Goal: Task Accomplishment & Management: Manage account settings

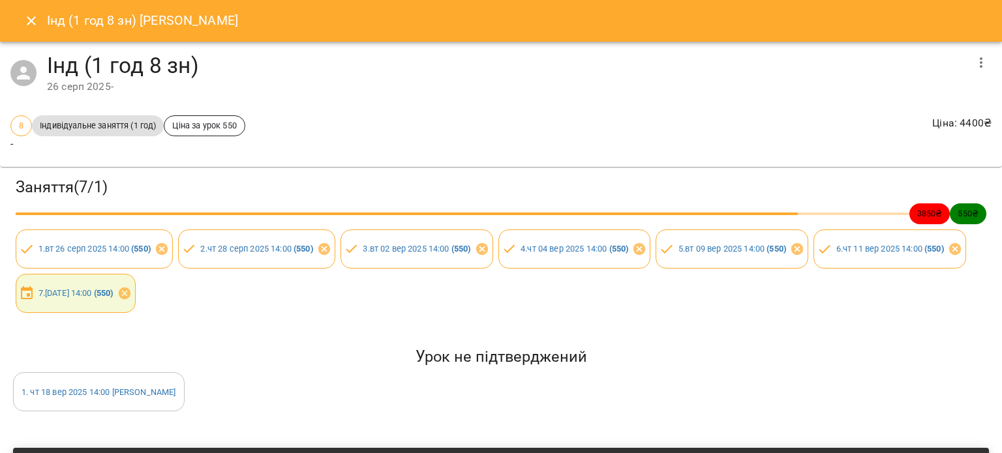
click at [31, 18] on icon "Close" at bounding box center [31, 21] width 16 height 16
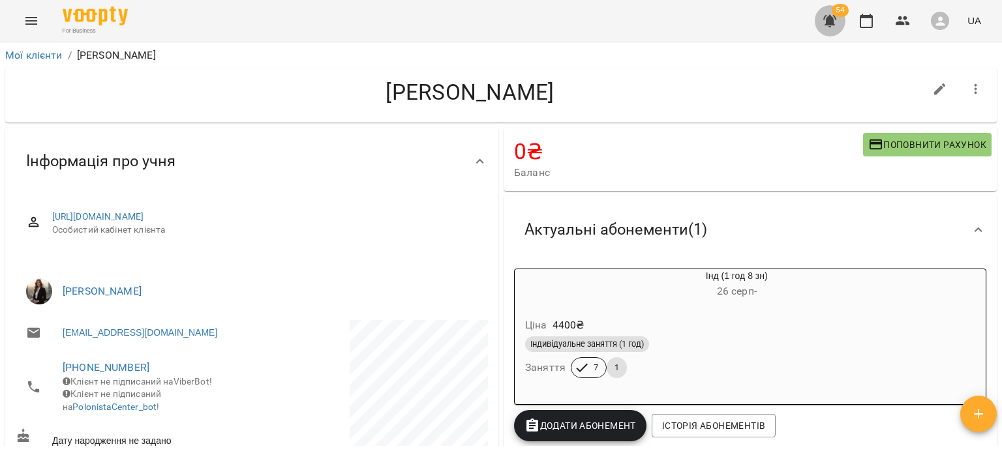
click at [832, 23] on icon "button" at bounding box center [829, 21] width 13 height 12
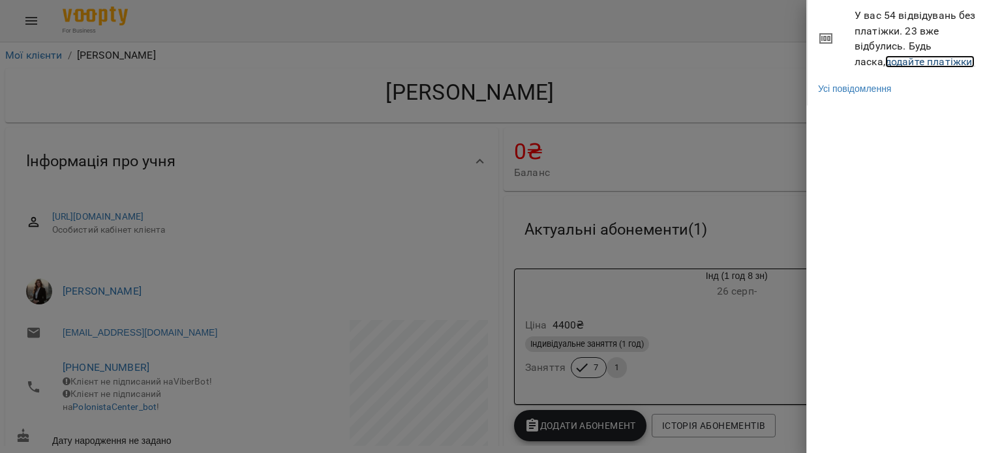
click at [891, 59] on link "додайте платіжки!" at bounding box center [930, 61] width 90 height 12
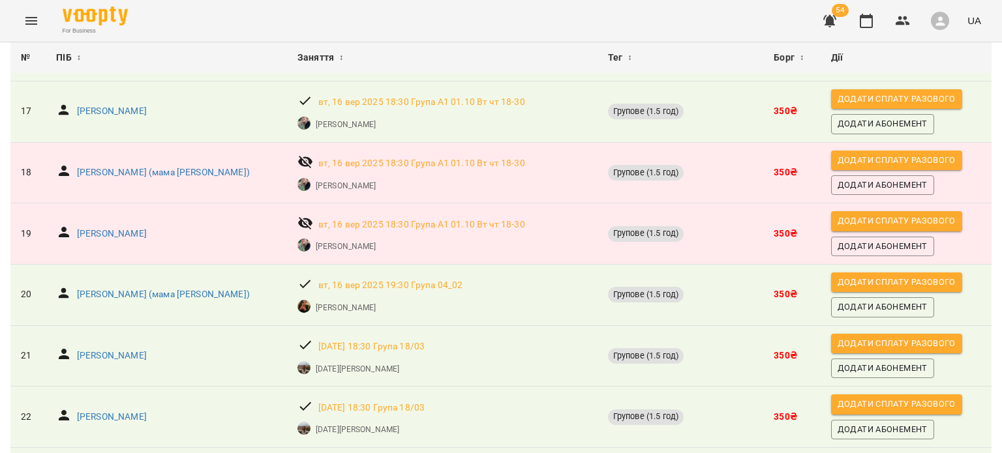
scroll to position [1075, 0]
click at [108, 227] on p "[PERSON_NAME]" at bounding box center [112, 233] width 70 height 13
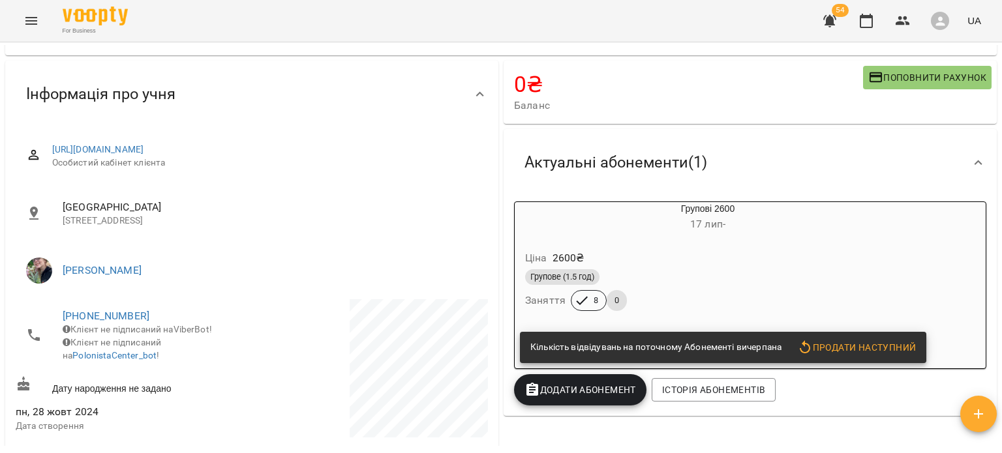
scroll to position [94, 0]
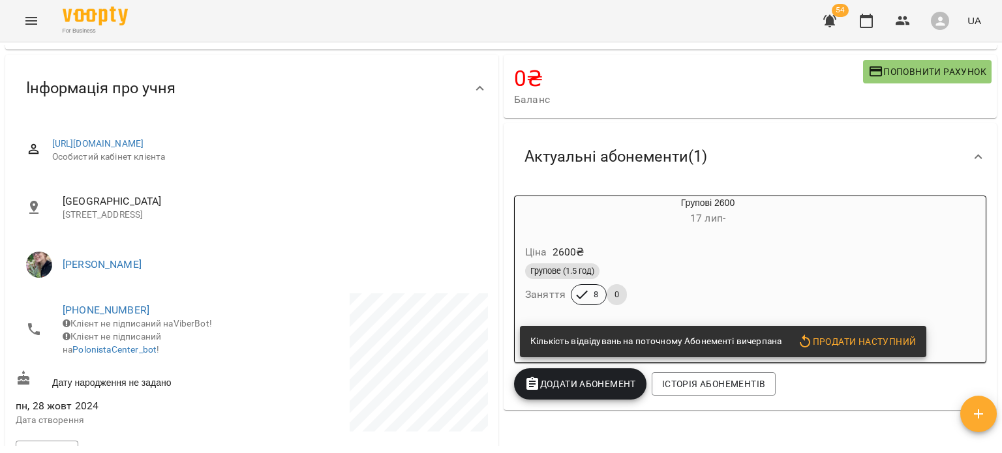
click at [849, 340] on span "Продати наступний" at bounding box center [856, 342] width 119 height 16
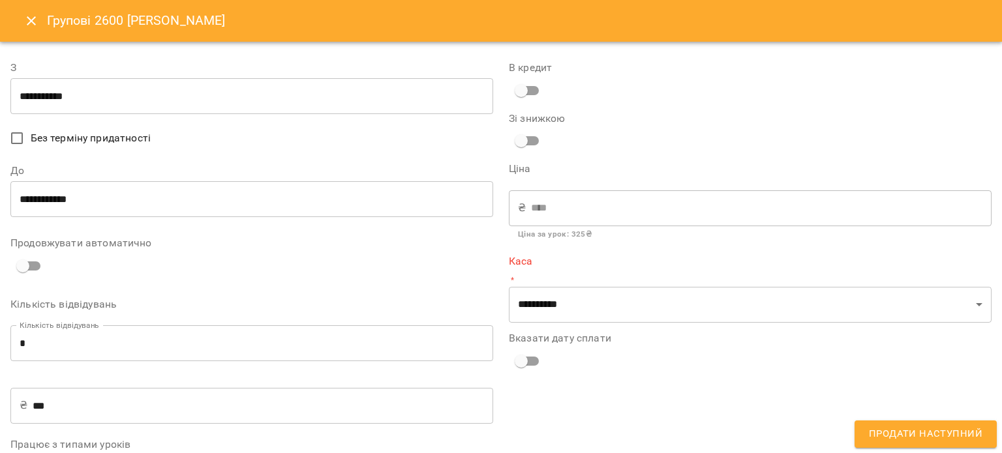
type input "**********"
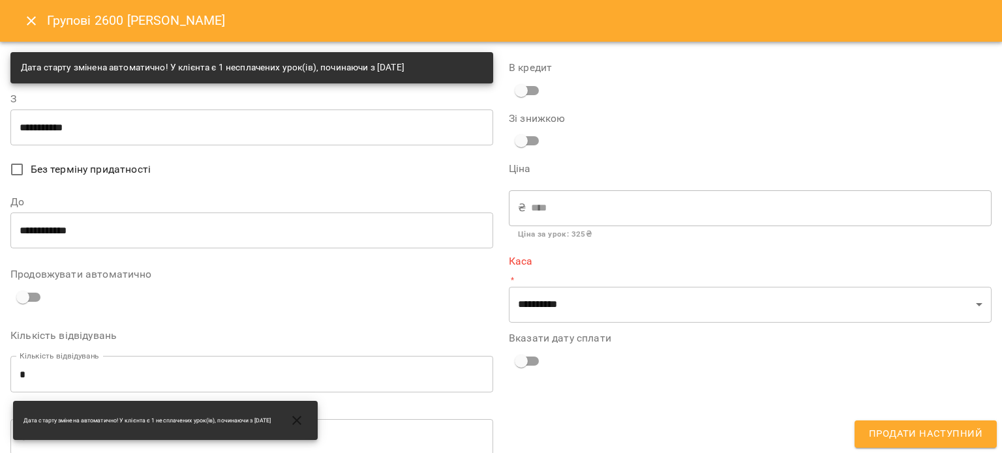
click at [117, 166] on span "Без терміну придатності" at bounding box center [91, 170] width 120 height 16
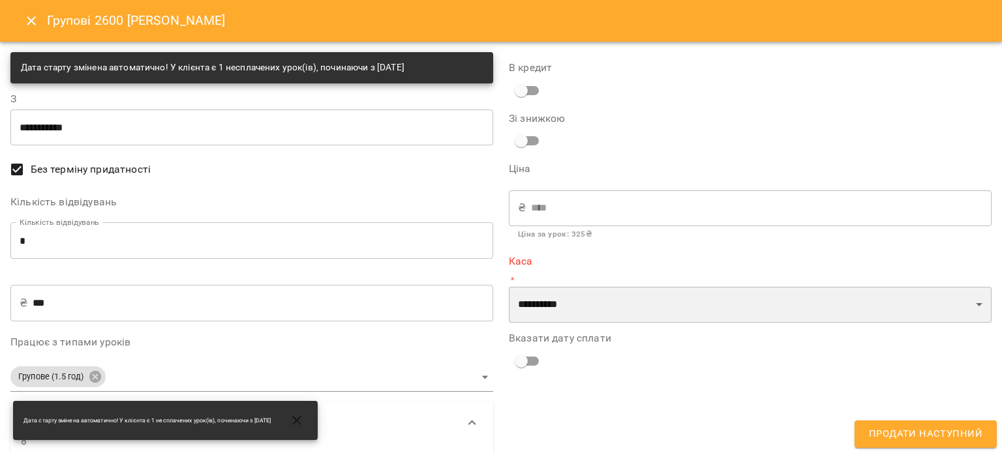
click at [592, 299] on select "**********" at bounding box center [750, 305] width 483 height 37
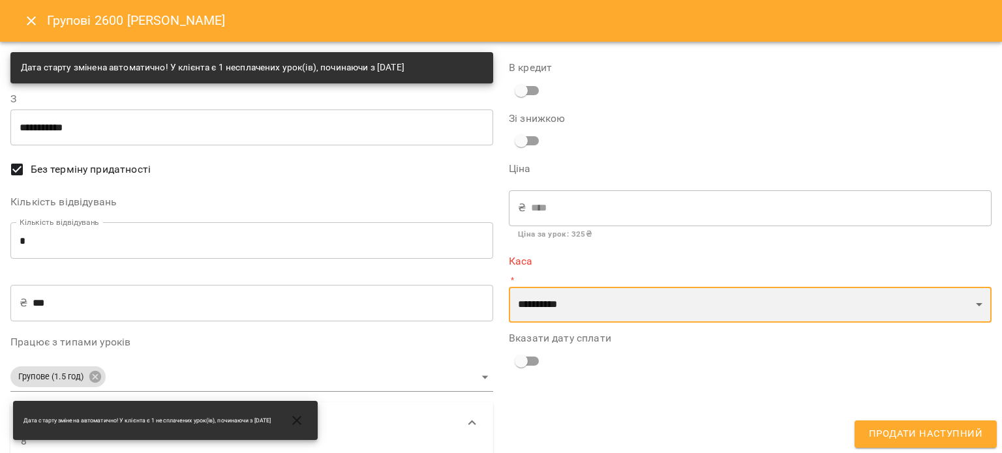
select select "**********"
click at [509, 287] on select "**********" at bounding box center [750, 305] width 483 height 37
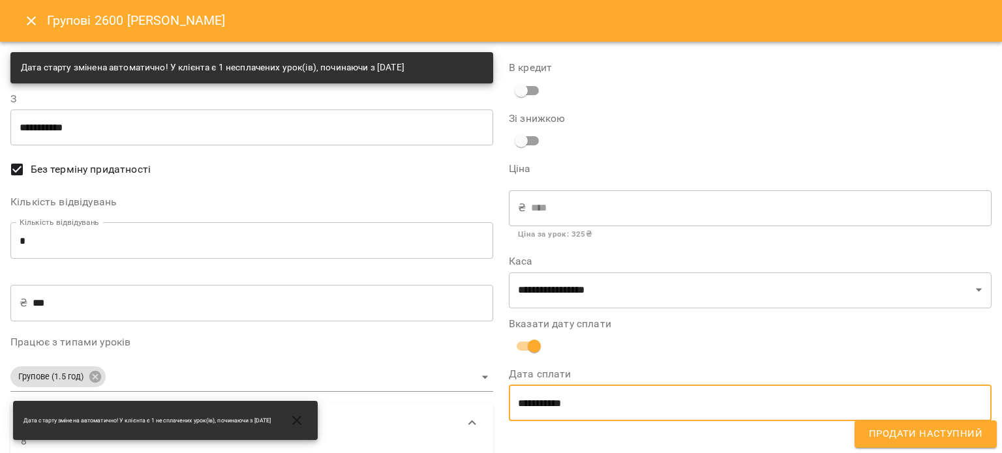
click at [543, 400] on input "**********" at bounding box center [750, 403] width 483 height 37
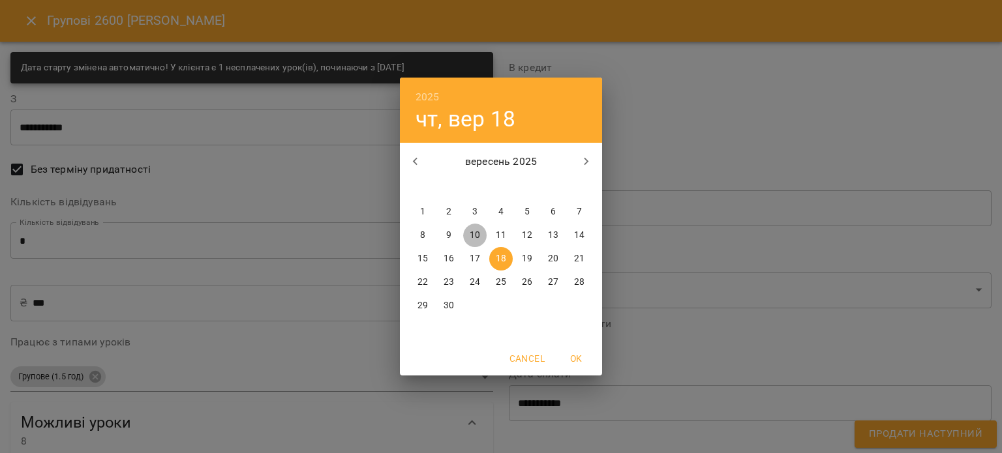
click at [475, 247] on button "10" at bounding box center [474, 235] width 23 height 23
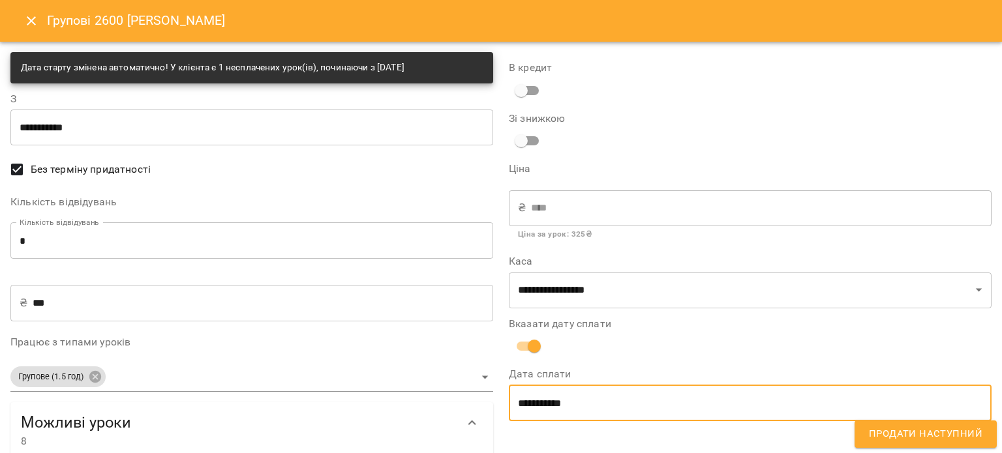
click at [539, 411] on input "**********" at bounding box center [750, 403] width 483 height 37
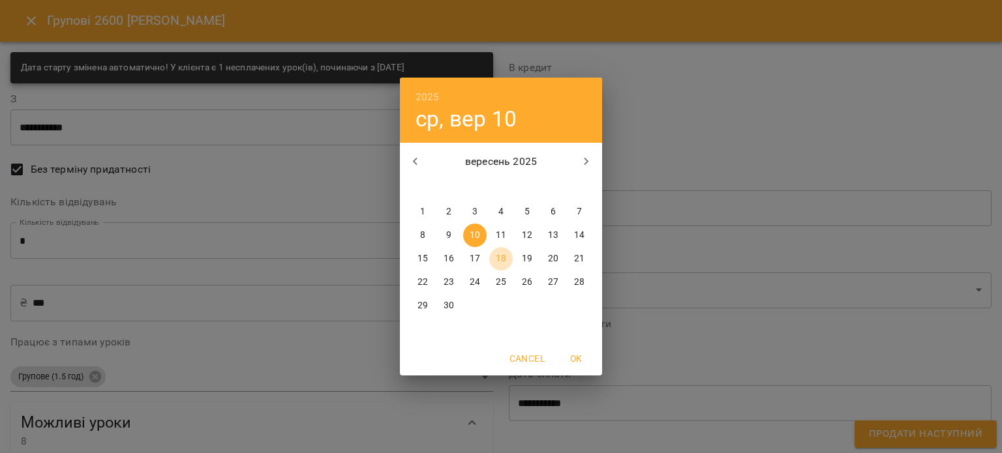
click at [496, 265] on p "18" at bounding box center [501, 258] width 10 height 13
type input "**********"
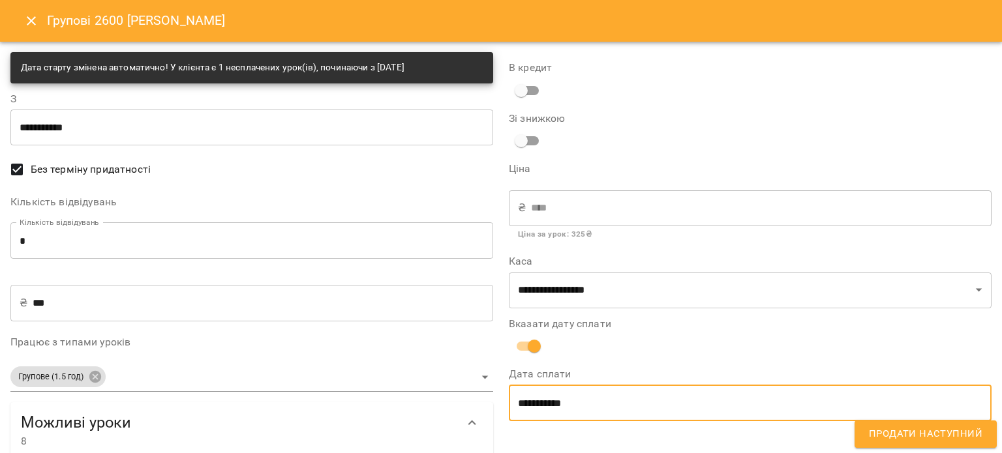
click at [918, 432] on span "Продати наступний" at bounding box center [925, 434] width 113 height 17
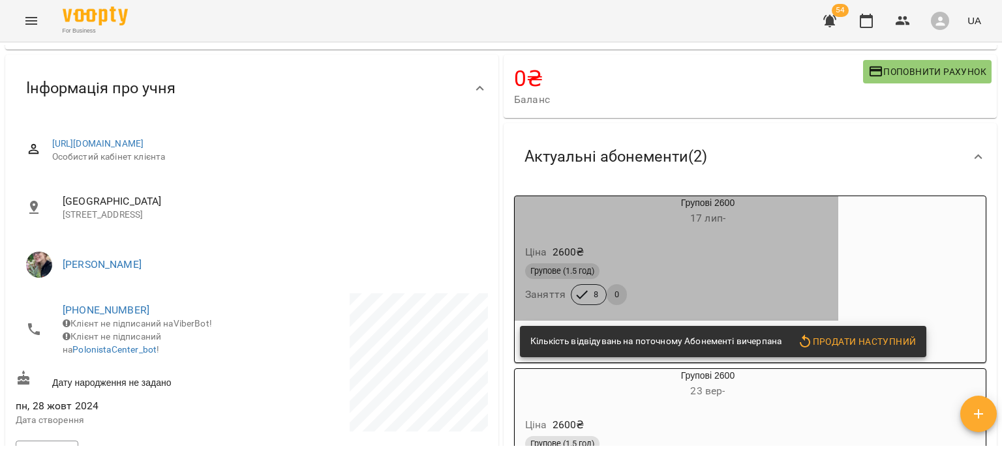
click at [616, 223] on h6 "17 лип -" at bounding box center [707, 218] width 261 height 18
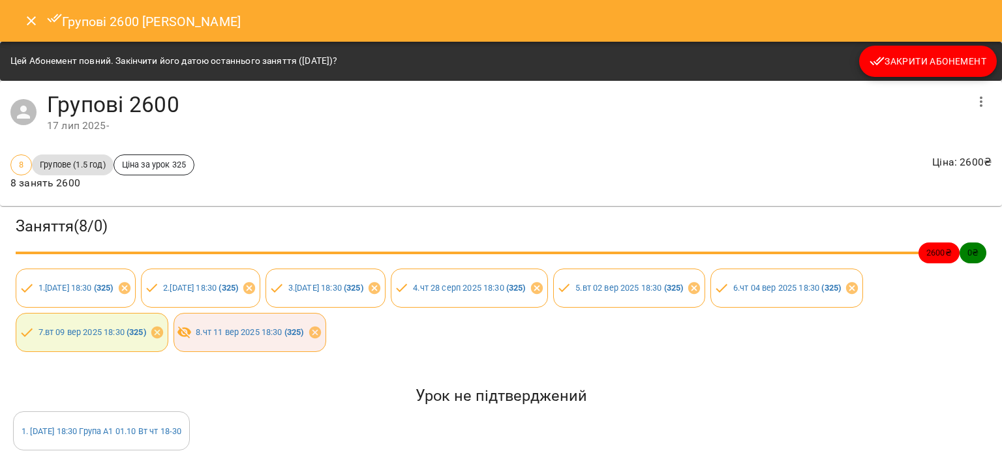
click at [901, 50] on button "Закрити Абонемент" at bounding box center [928, 61] width 138 height 31
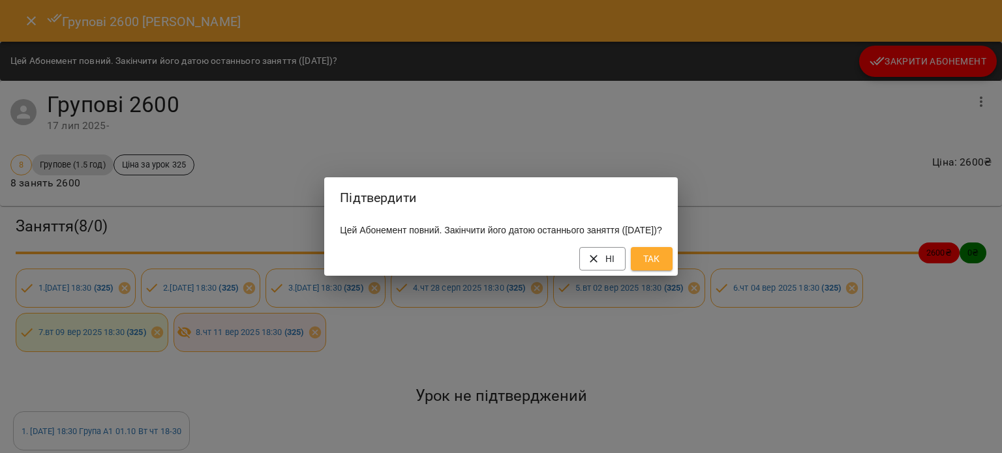
click at [672, 260] on button "Так" at bounding box center [652, 258] width 42 height 23
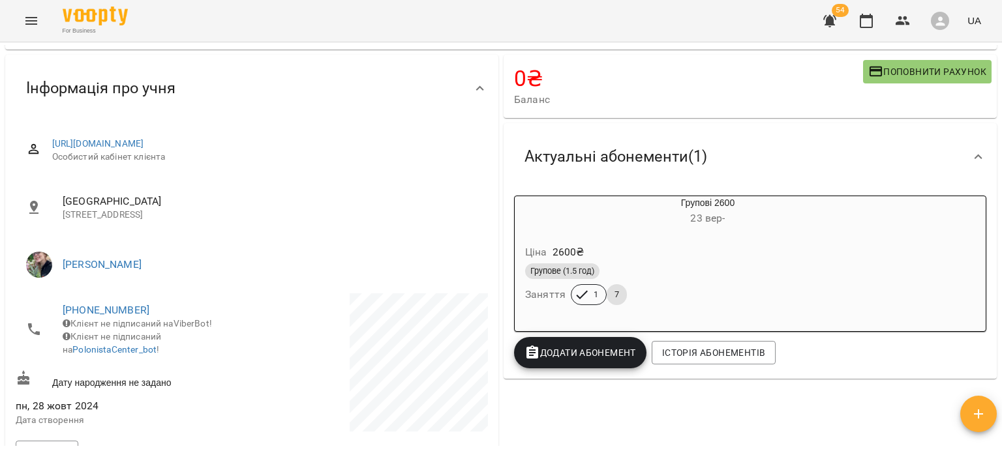
click at [30, 29] on button "Menu" at bounding box center [31, 20] width 31 height 31
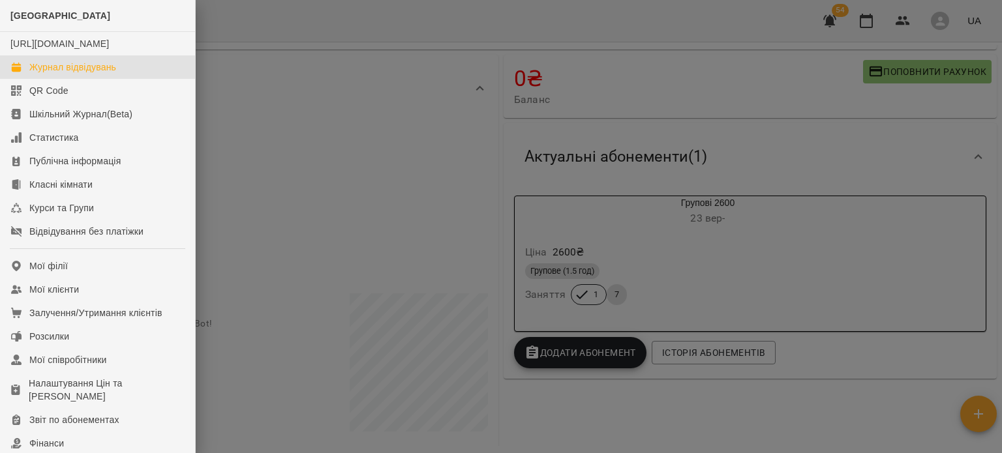
click at [63, 70] on link "Журнал відвідувань" at bounding box center [97, 66] width 195 height 23
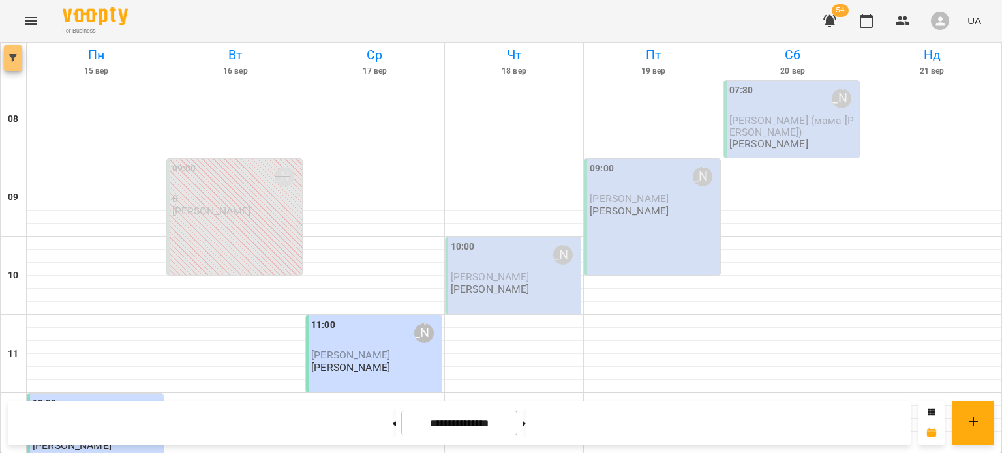
click at [16, 66] on button "button" at bounding box center [13, 58] width 18 height 26
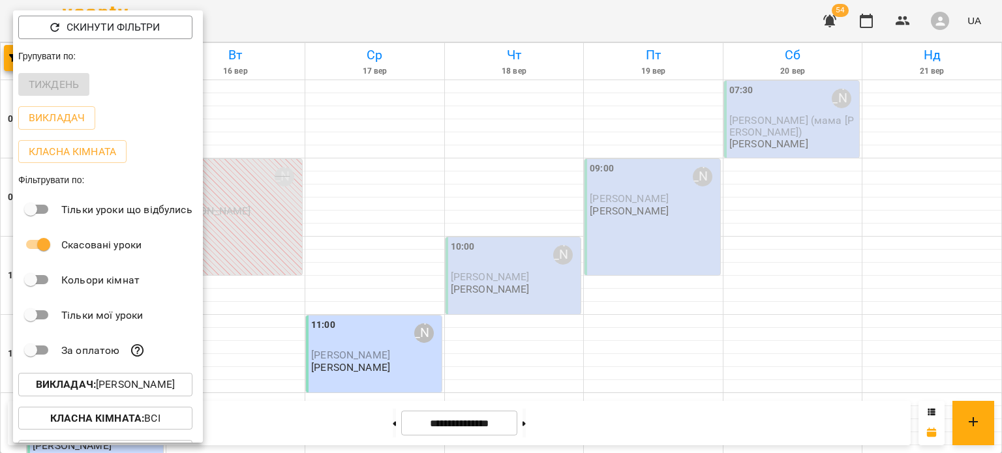
click at [128, 388] on p "Викладач : Тетяна Бойко" at bounding box center [105, 385] width 139 height 16
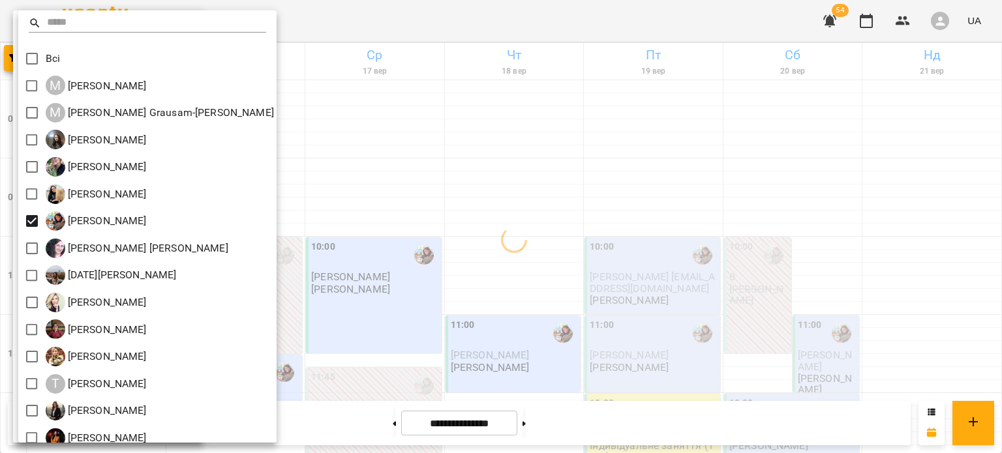
click at [485, 354] on div at bounding box center [501, 226] width 1002 height 453
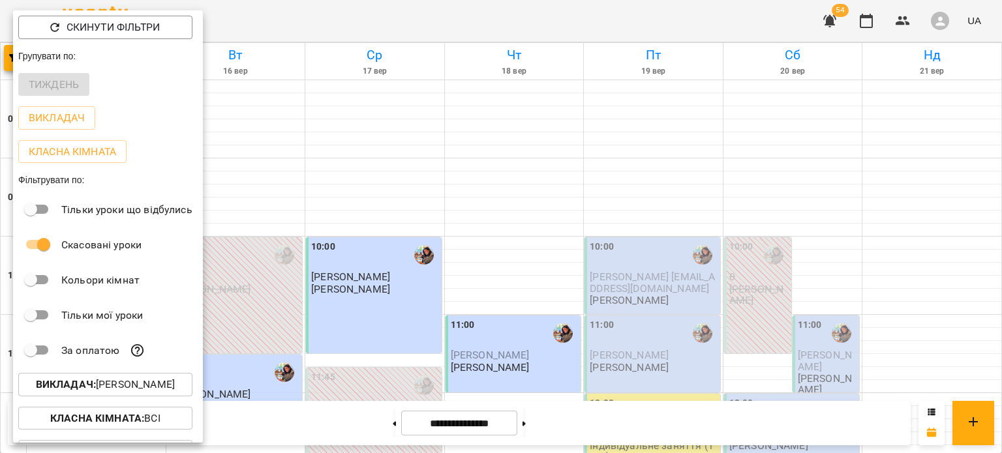
click at [485, 354] on div at bounding box center [501, 226] width 1002 height 453
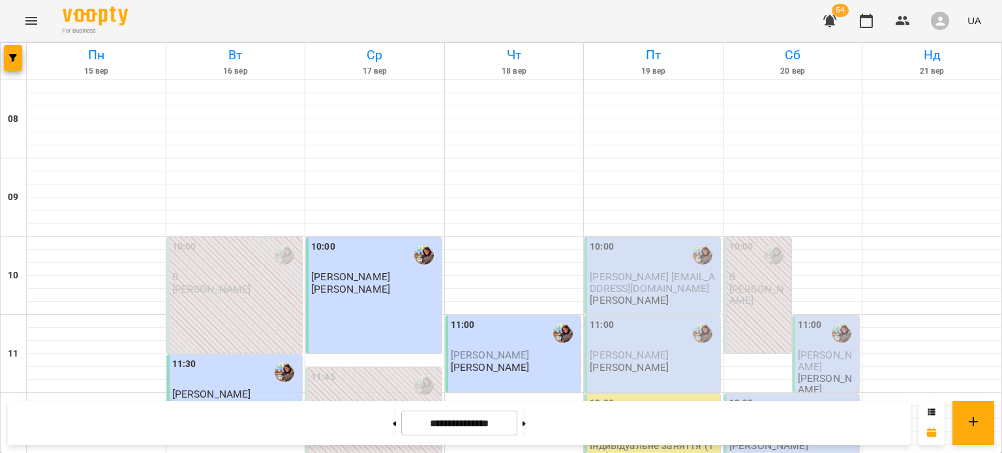
scroll to position [623, 0]
click at [526, 435] on button at bounding box center [523, 423] width 3 height 29
type input "**********"
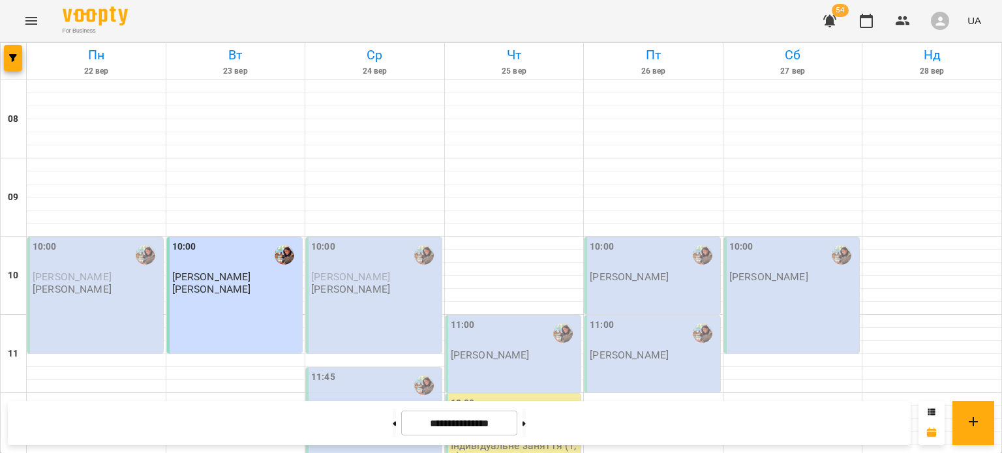
scroll to position [578, 0]
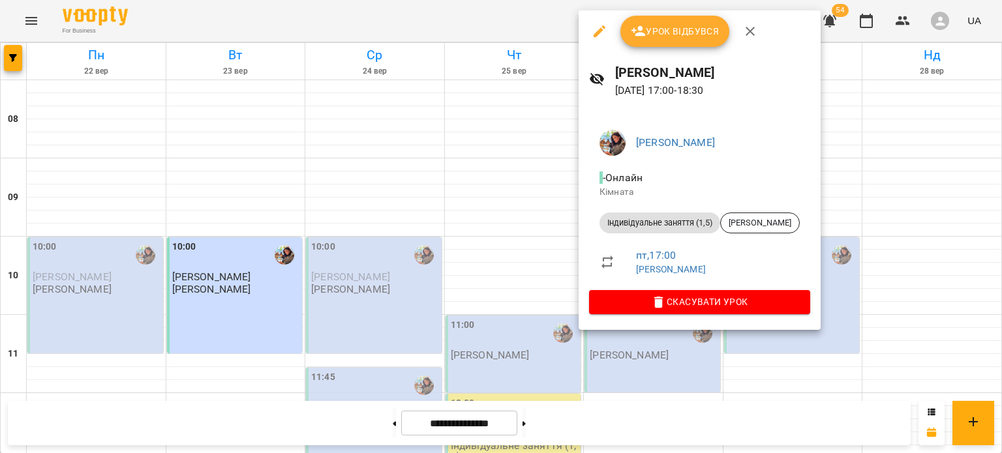
click at [485, 218] on div at bounding box center [501, 226] width 1002 height 453
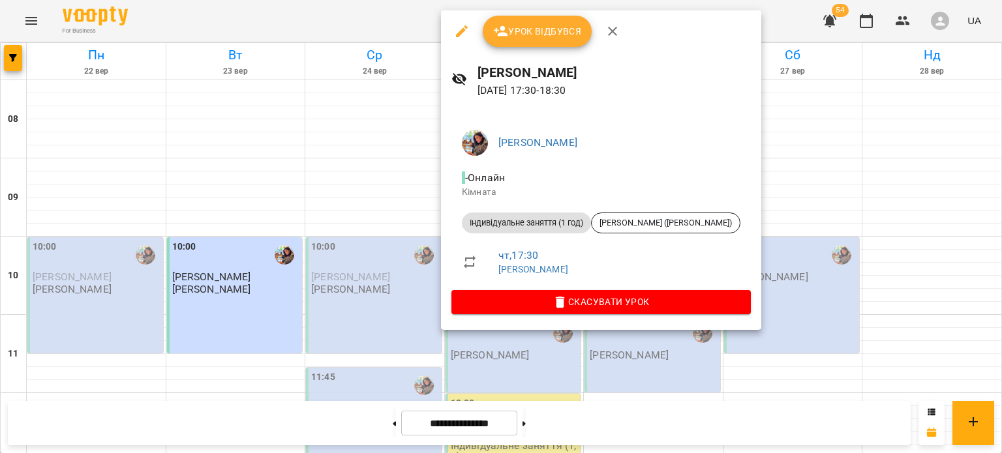
click at [385, 238] on div at bounding box center [501, 226] width 1002 height 453
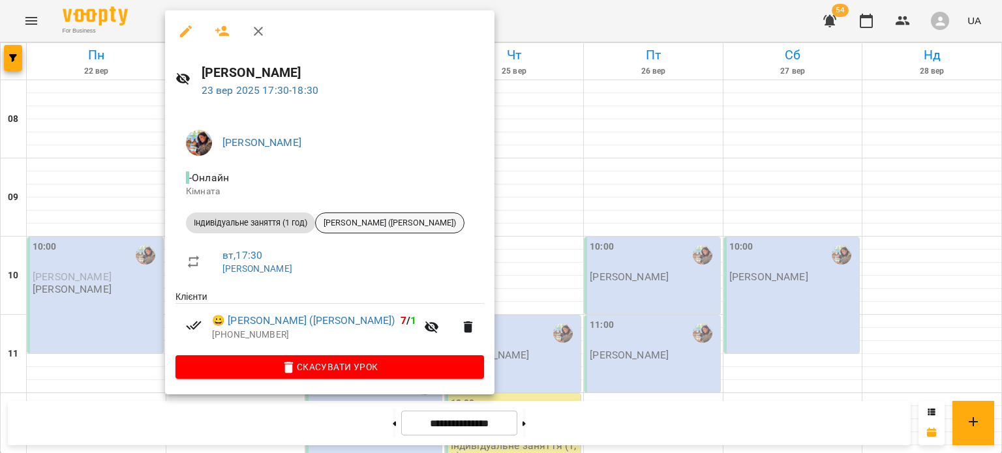
click at [416, 220] on span "[PERSON_NAME] ([PERSON_NAME])" at bounding box center [390, 223] width 148 height 12
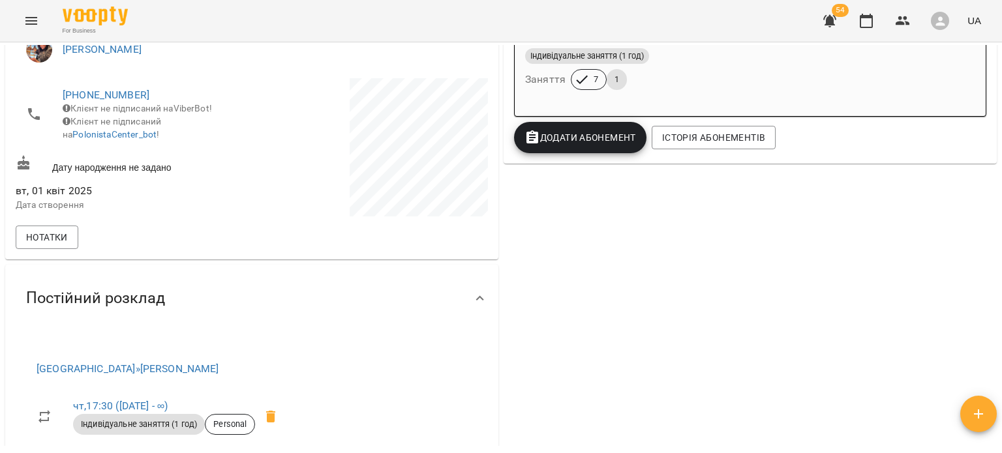
scroll to position [310, 0]
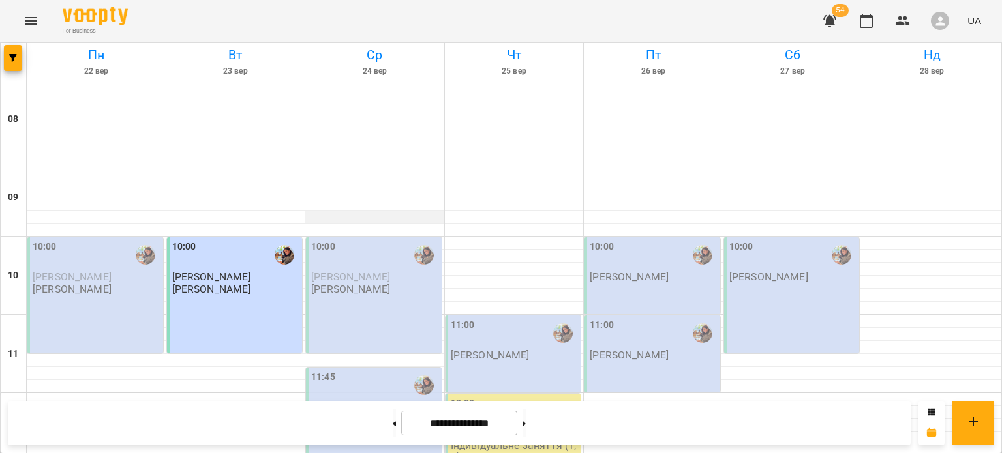
scroll to position [663, 0]
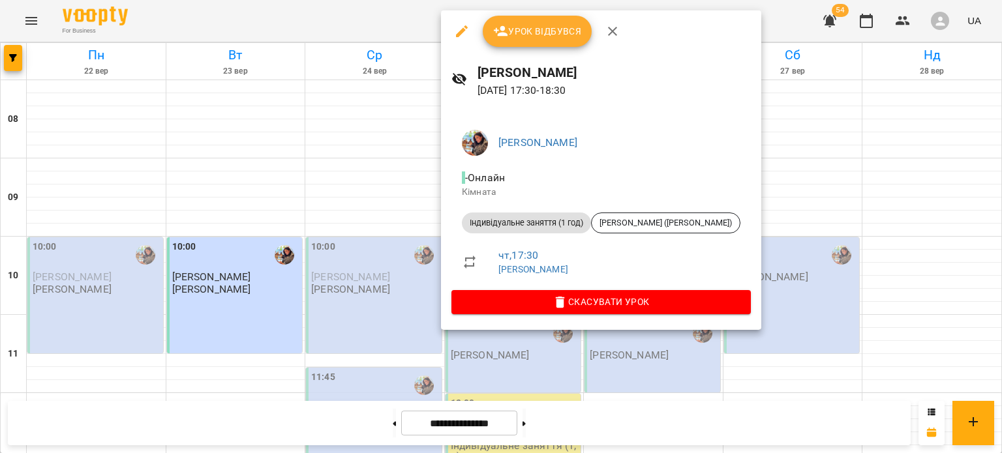
click at [426, 188] on div at bounding box center [501, 226] width 1002 height 453
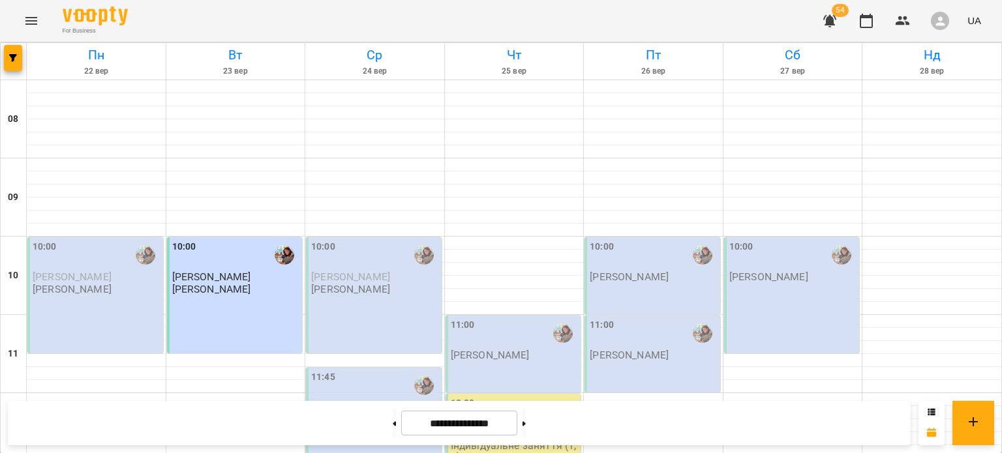
scroll to position [646, 0]
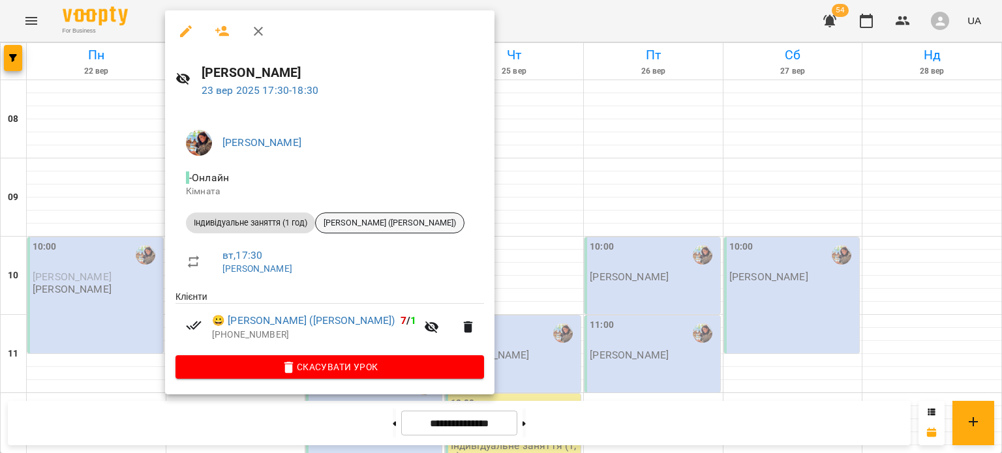
click at [428, 227] on span "[PERSON_NAME] ([PERSON_NAME])" at bounding box center [390, 223] width 148 height 12
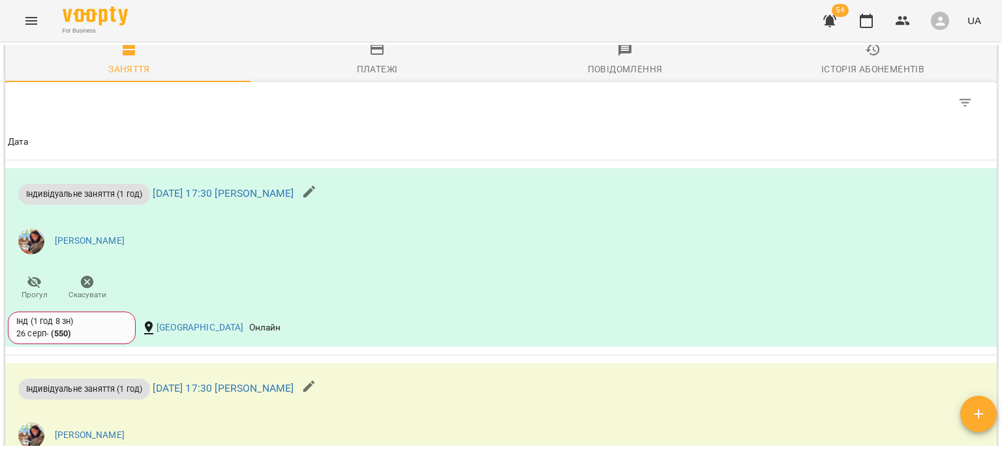
scroll to position [829, 0]
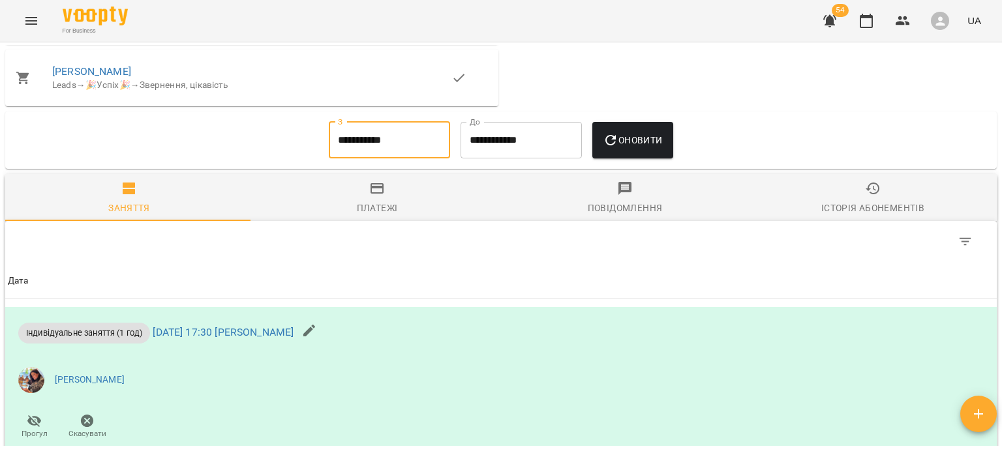
click at [390, 148] on input "**********" at bounding box center [389, 140] width 121 height 37
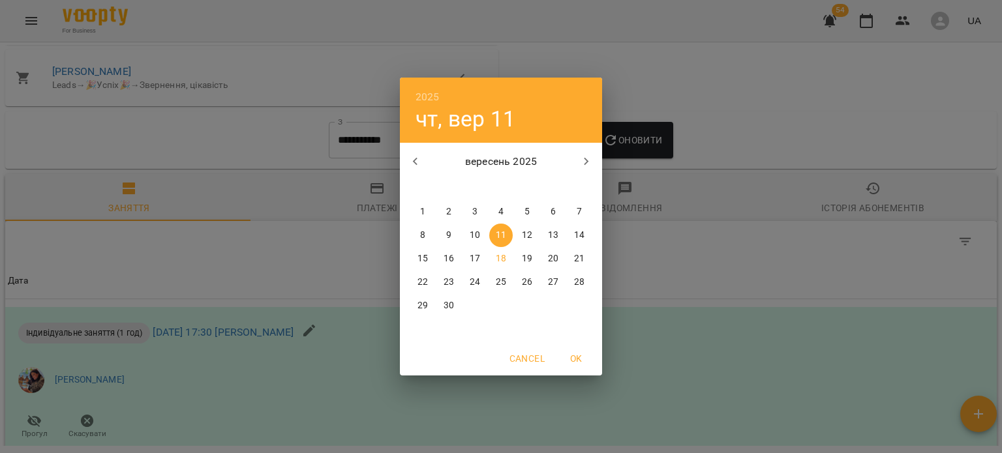
click at [425, 213] on span "1" at bounding box center [422, 211] width 23 height 13
type input "**********"
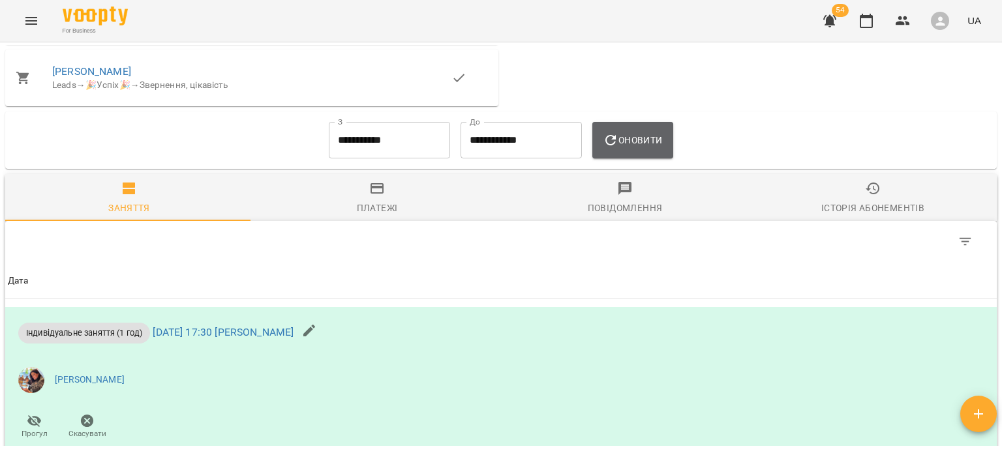
click at [650, 138] on span "Оновити" at bounding box center [632, 140] width 59 height 16
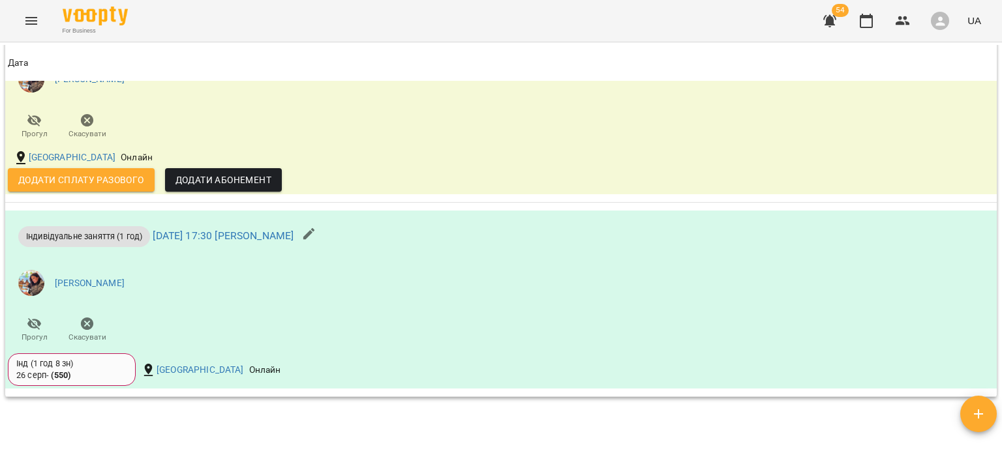
scroll to position [2079, 0]
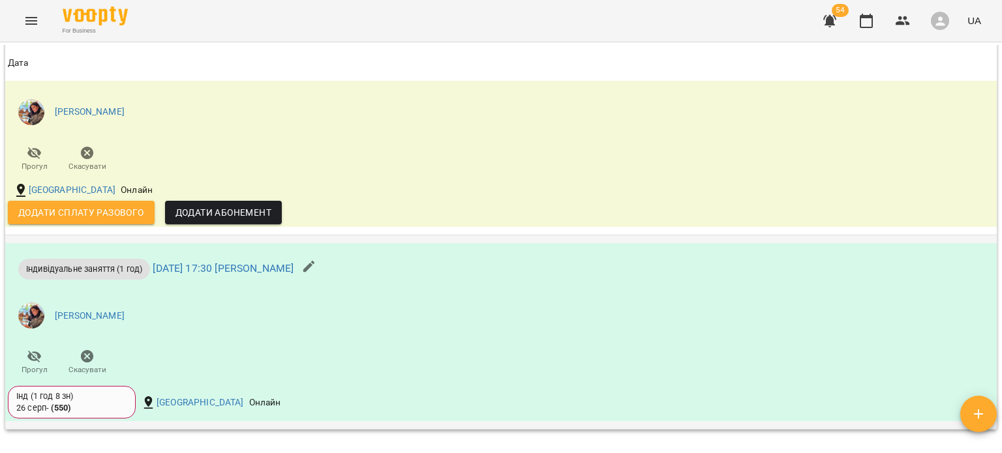
click at [325, 278] on button "button" at bounding box center [308, 266] width 31 height 31
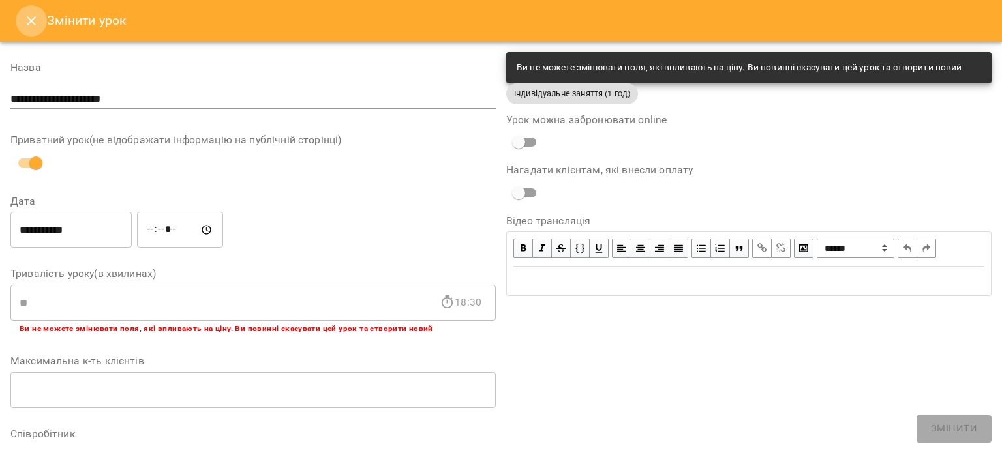
click at [25, 18] on icon "Close" at bounding box center [31, 21] width 16 height 16
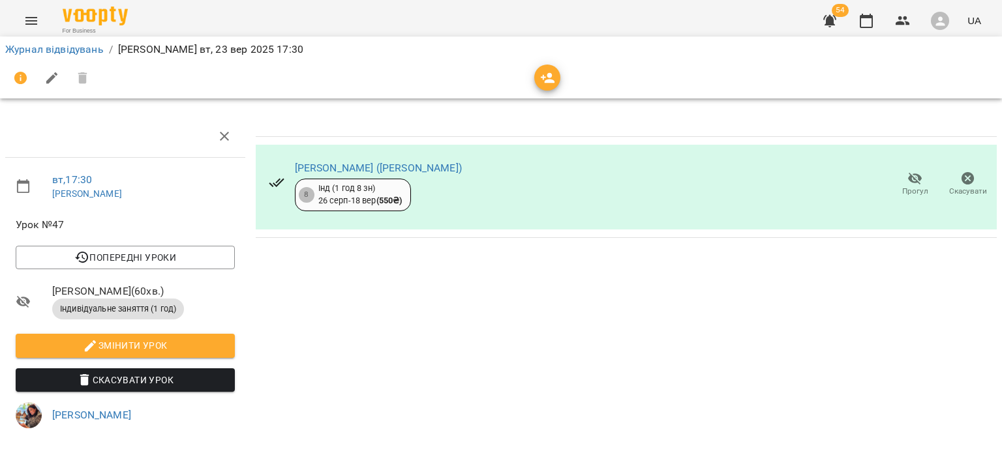
click at [169, 380] on span "Скасувати Урок" at bounding box center [125, 380] width 198 height 16
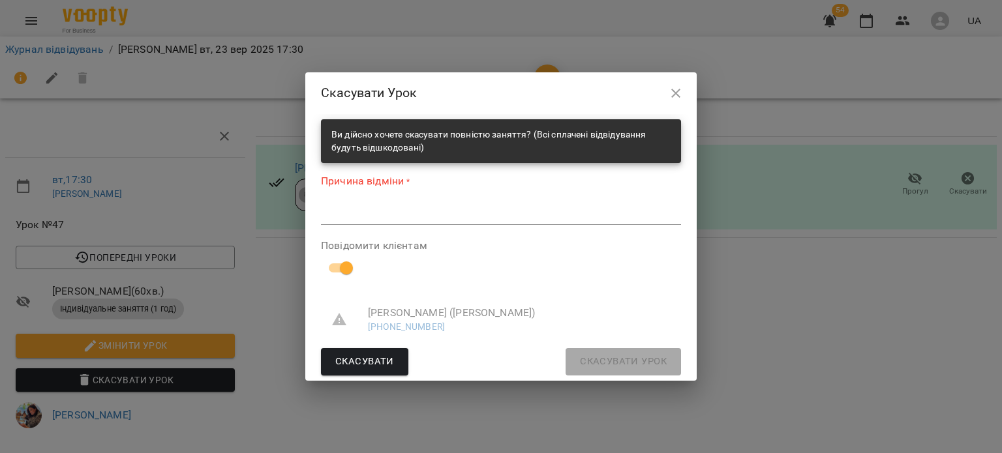
click at [437, 211] on textarea at bounding box center [501, 214] width 360 height 12
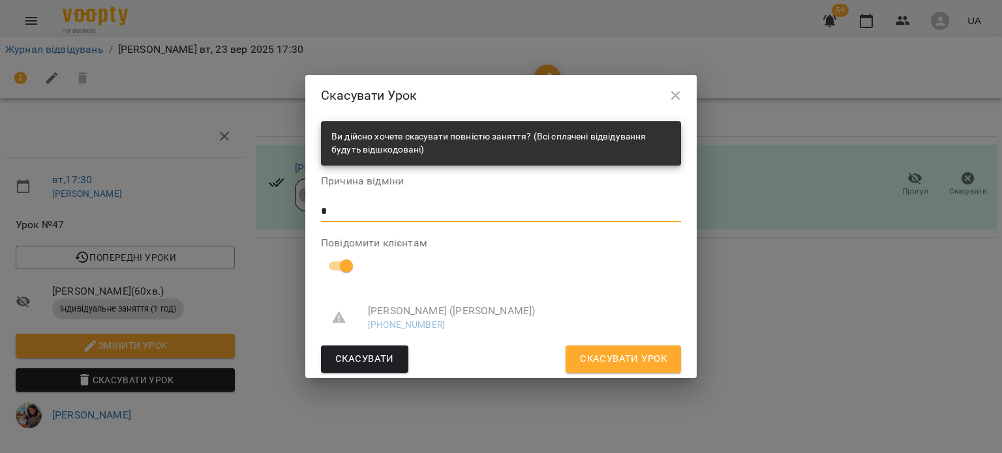
type textarea "*"
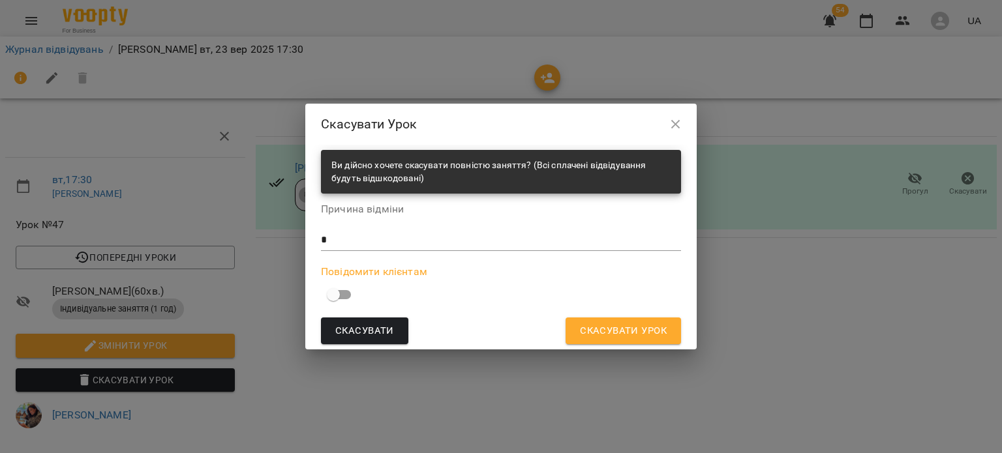
click at [642, 330] on span "Скасувати Урок" at bounding box center [623, 331] width 87 height 17
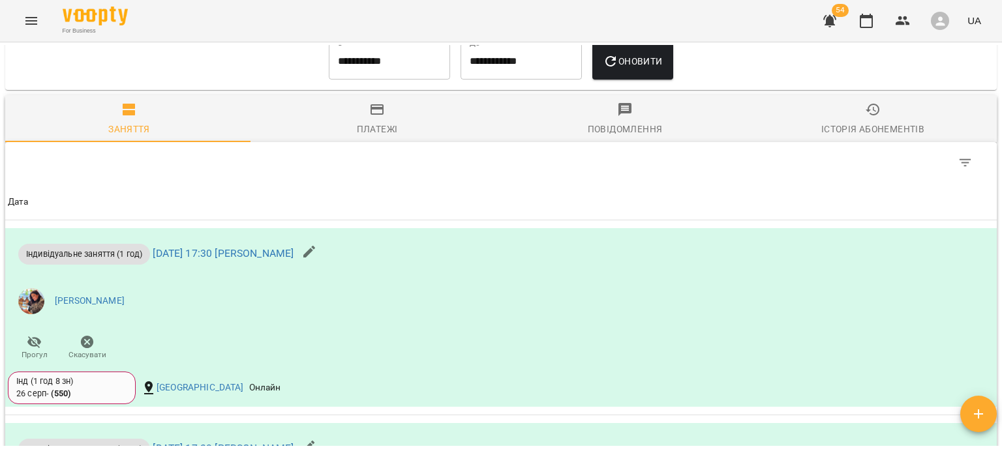
scroll to position [905, 0]
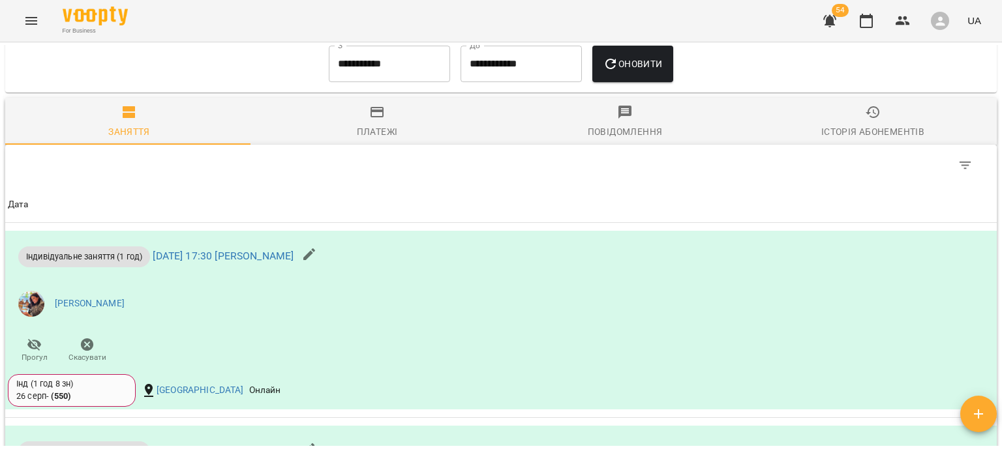
click at [29, 21] on icon "Menu" at bounding box center [31, 21] width 12 height 8
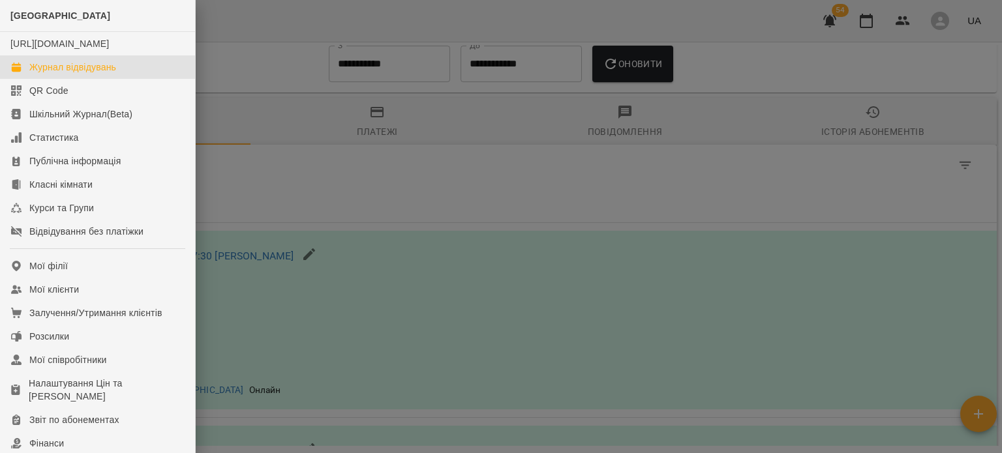
click at [78, 74] on div "Журнал відвідувань" at bounding box center [72, 67] width 87 height 13
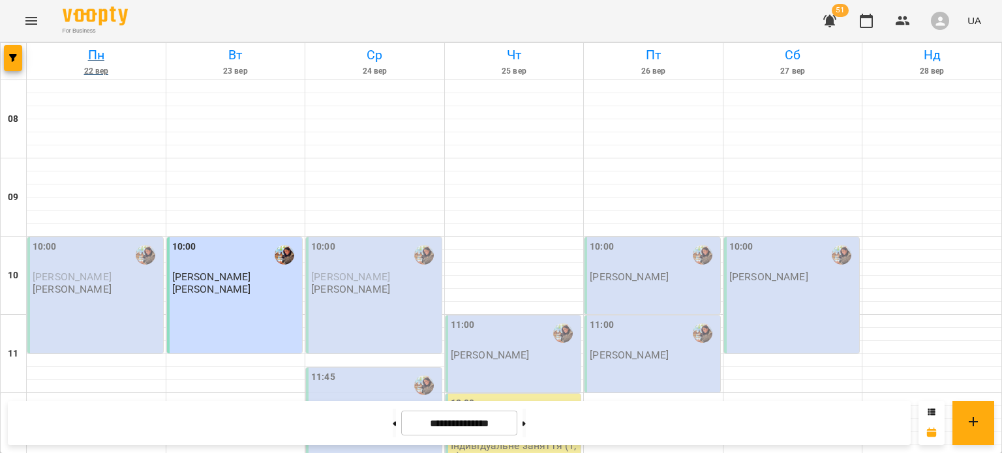
scroll to position [5, 0]
click at [32, 28] on icon "Menu" at bounding box center [31, 21] width 16 height 16
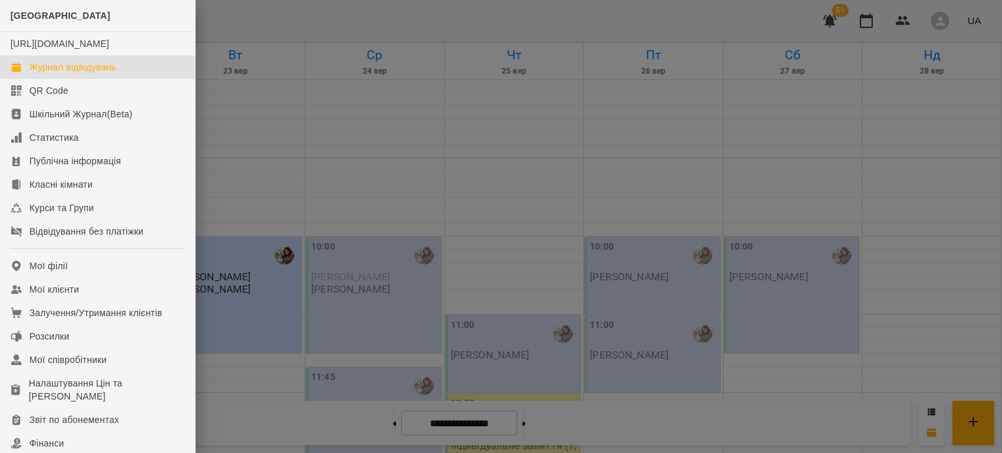
click at [264, 195] on div at bounding box center [501, 226] width 1002 height 453
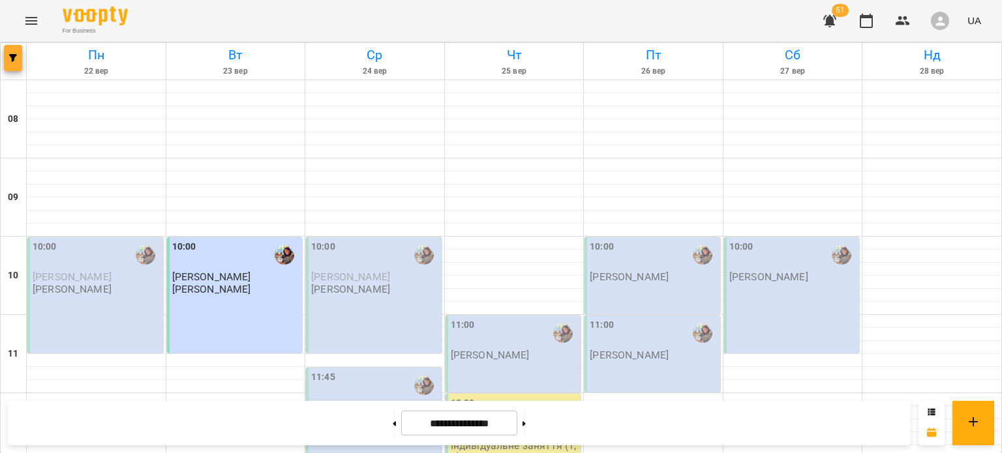
click at [9, 70] on button "button" at bounding box center [13, 58] width 18 height 26
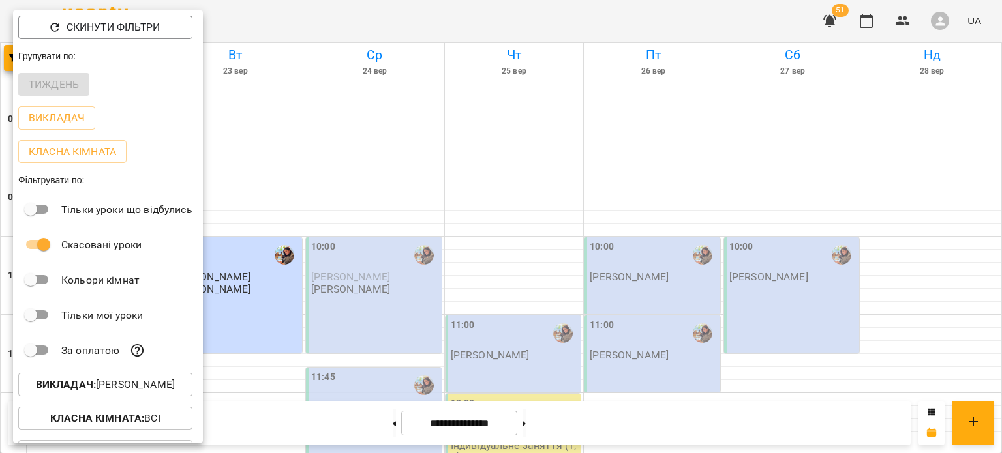
click at [112, 388] on p "Викладач : Гаврилова Інна Іванівна" at bounding box center [105, 385] width 139 height 16
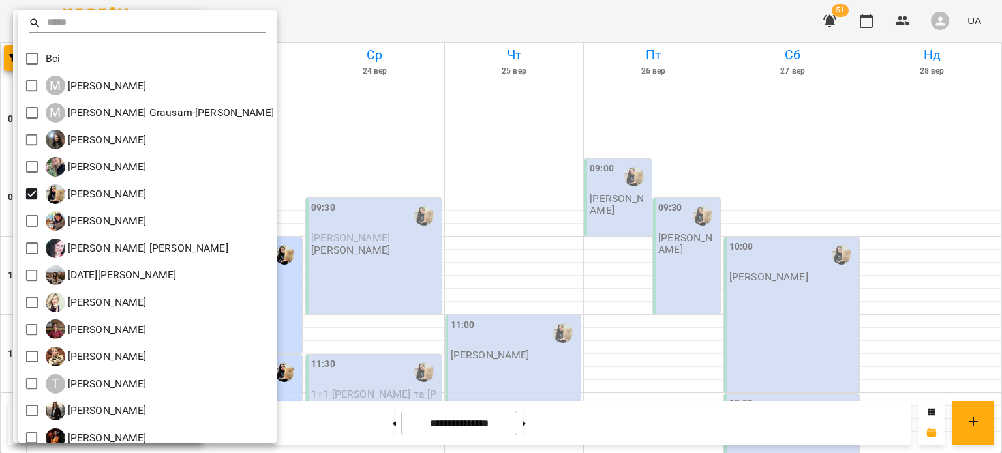
click at [346, 282] on div at bounding box center [501, 226] width 1002 height 453
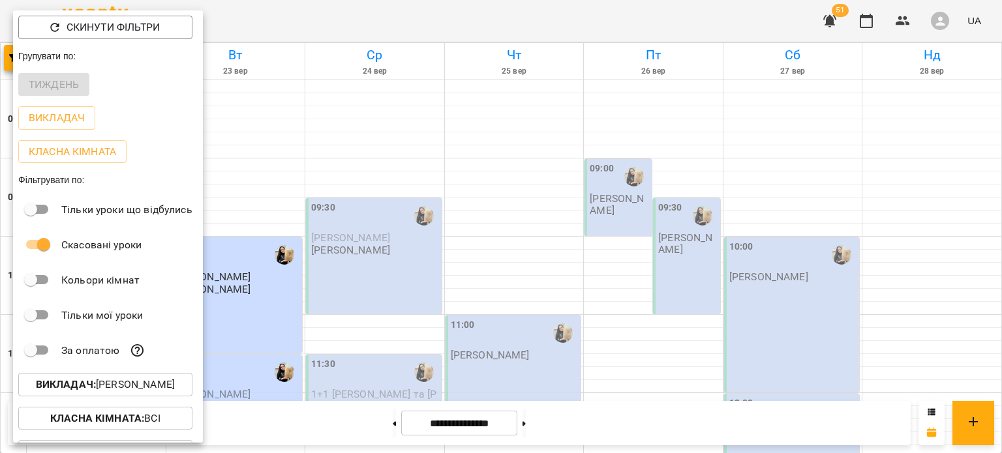
click at [107, 391] on p "Викладач : Ботіна Ірина Олегівна" at bounding box center [105, 385] width 139 height 16
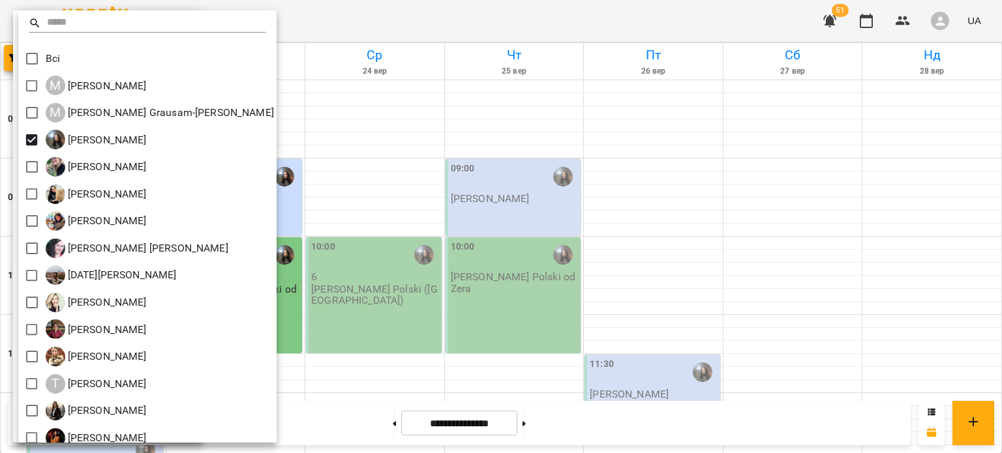
click at [280, 218] on div at bounding box center [501, 226] width 1002 height 453
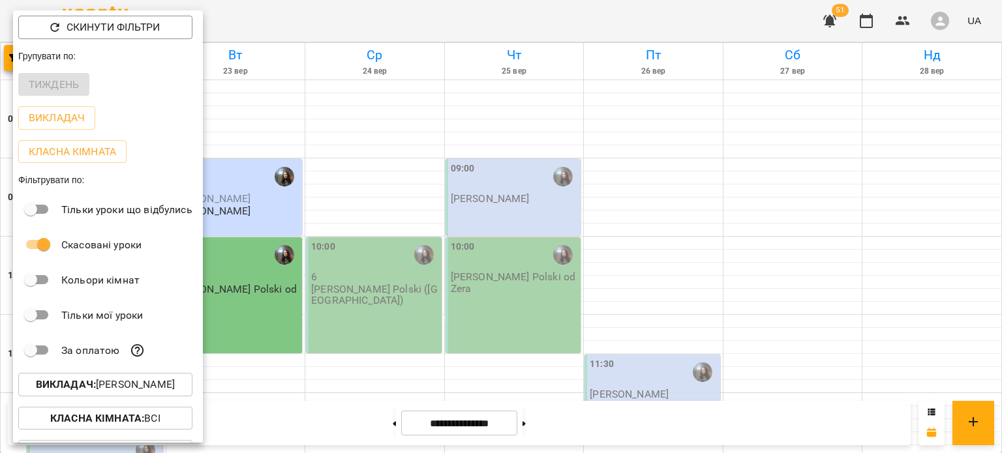
click at [280, 218] on div at bounding box center [501, 226] width 1002 height 453
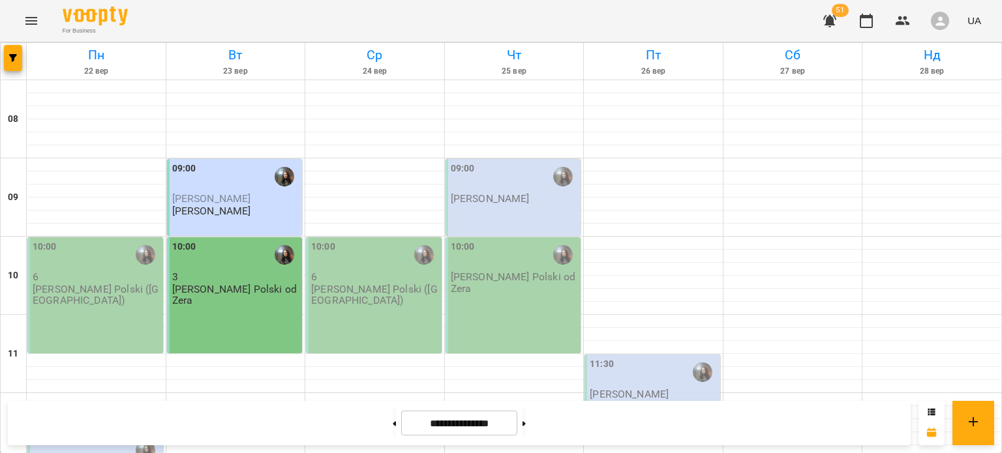
scroll to position [233, 0]
click at [10, 59] on icon "button" at bounding box center [13, 58] width 8 height 8
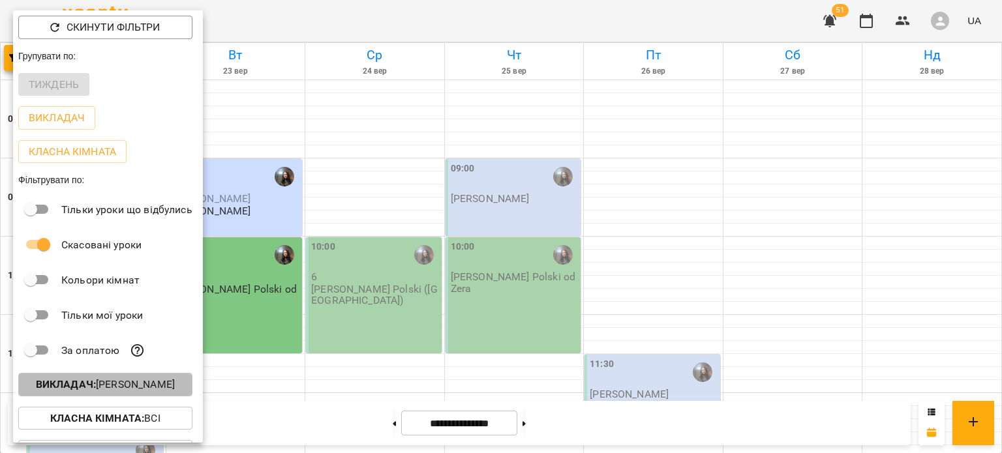
click at [108, 386] on p "Викладач : Бойцун Яна Вікторівна" at bounding box center [105, 385] width 139 height 16
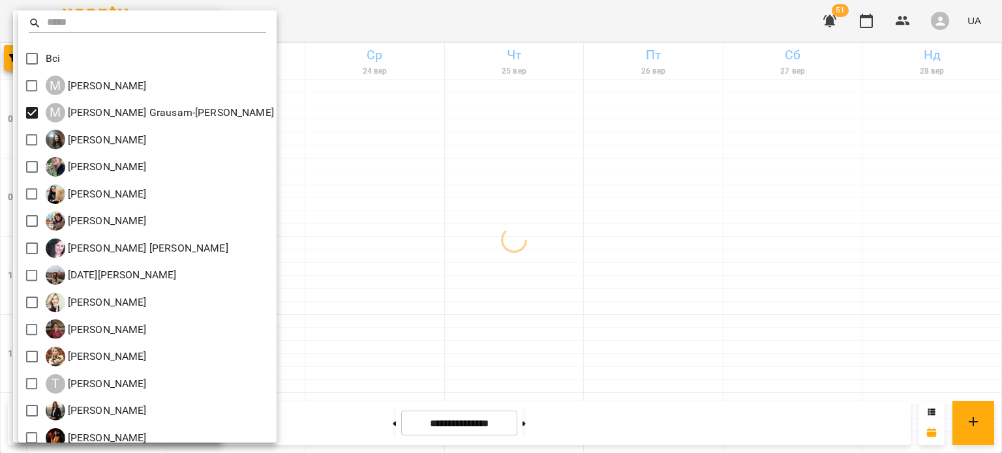
click at [345, 153] on div at bounding box center [501, 226] width 1002 height 453
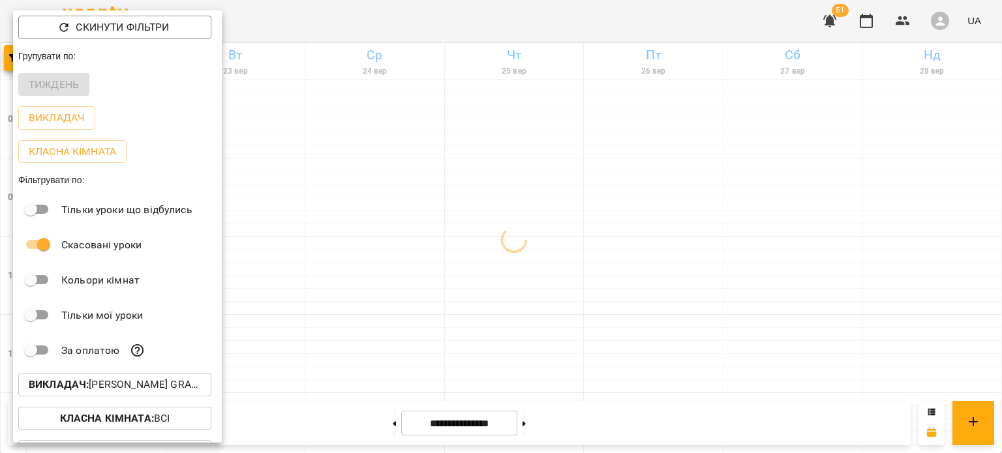
click at [345, 153] on div at bounding box center [501, 226] width 1002 height 453
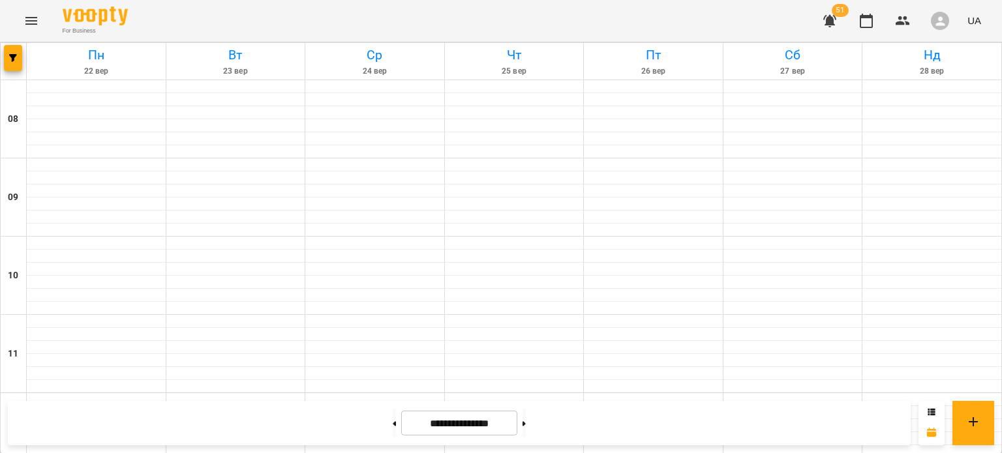
scroll to position [537, 0]
click at [24, 58] on div at bounding box center [14, 61] width 26 height 37
click at [6, 57] on span "button" at bounding box center [13, 58] width 18 height 8
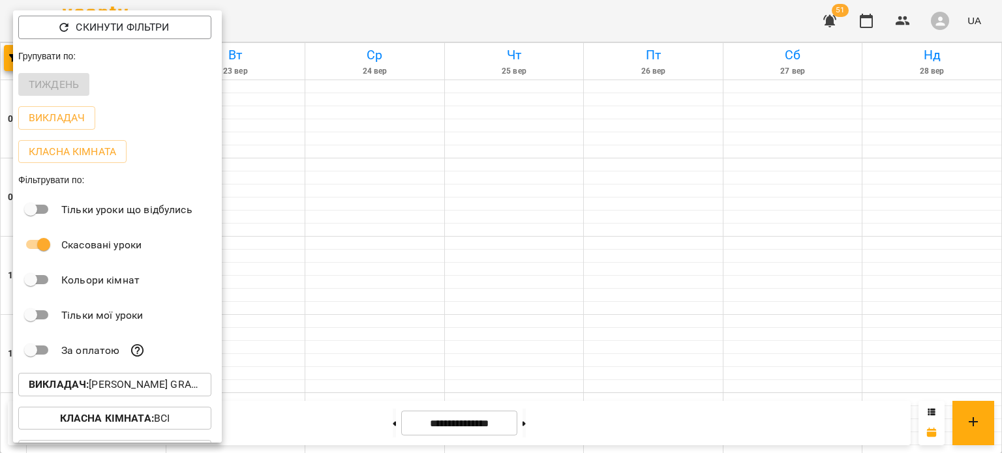
click at [121, 395] on button "Викладач : Małgorzata Grausam-Karpenko" at bounding box center [114, 384] width 193 height 23
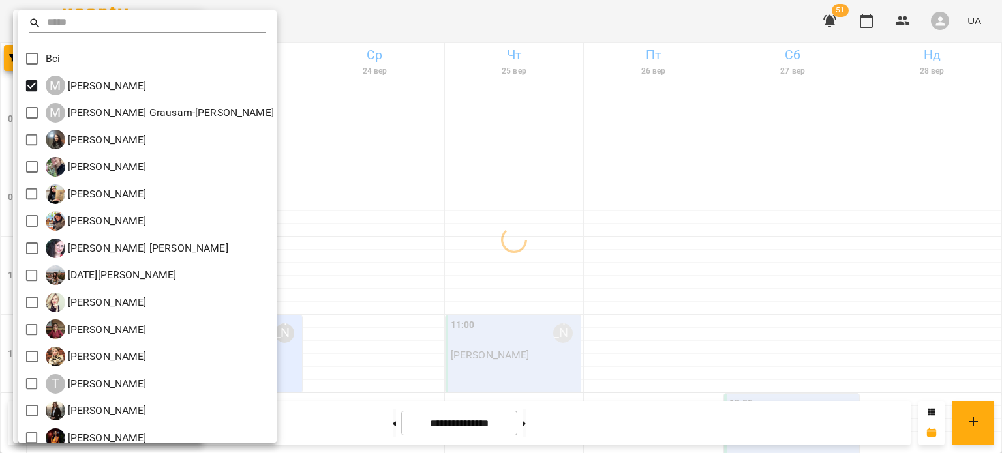
click at [374, 190] on div at bounding box center [501, 226] width 1002 height 453
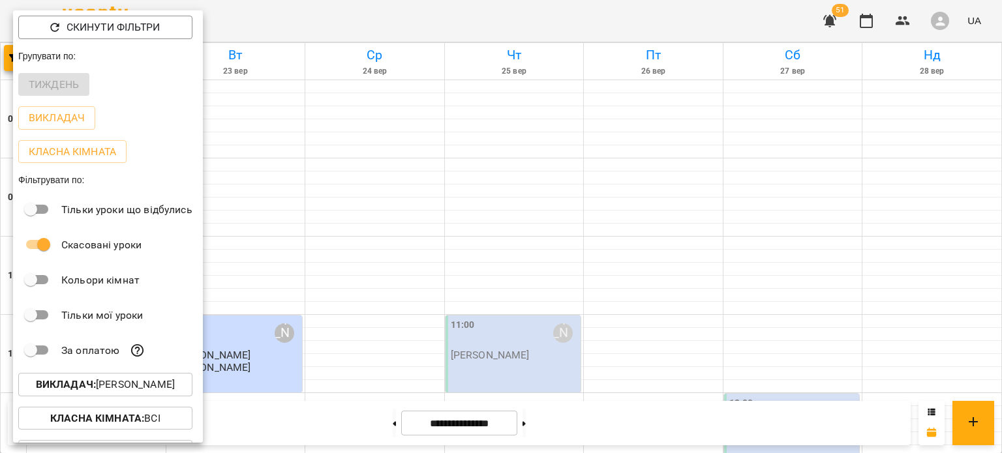
click at [374, 190] on div at bounding box center [501, 226] width 1002 height 453
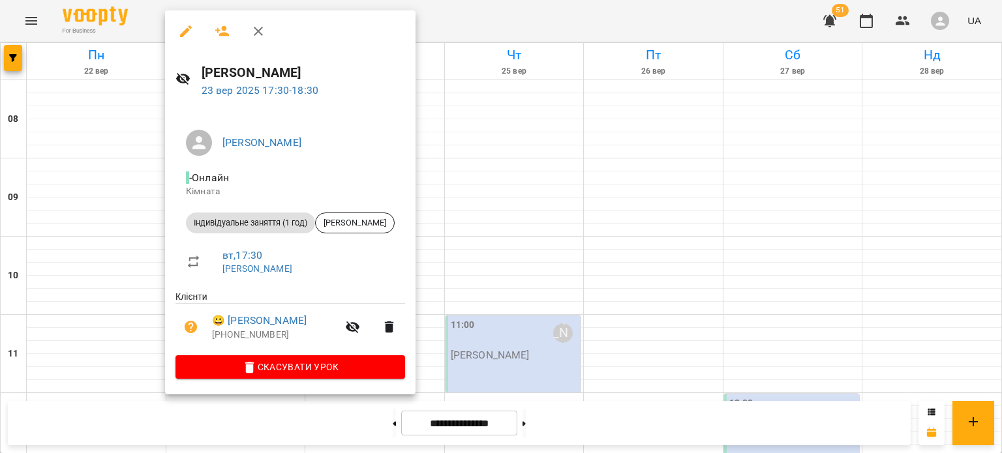
click at [523, 211] on div at bounding box center [501, 226] width 1002 height 453
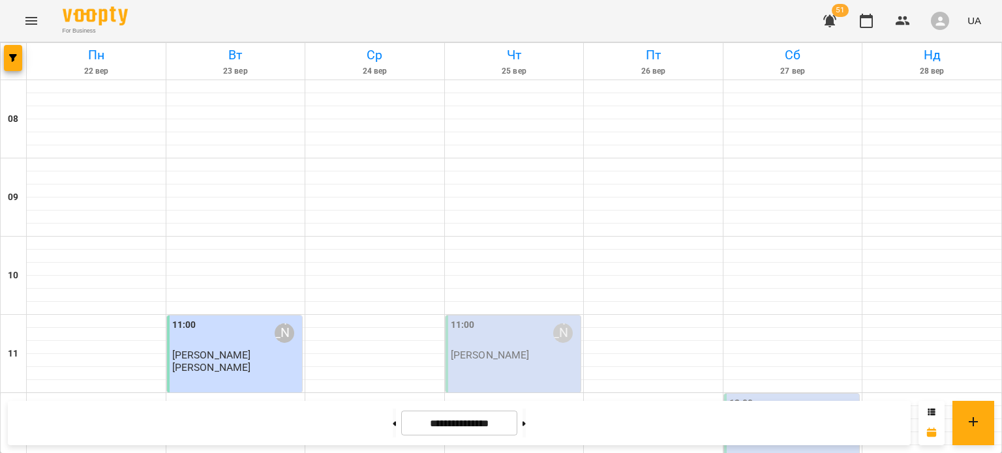
scroll to position [0, 0]
click at [25, 24] on icon "Menu" at bounding box center [31, 21] width 16 height 16
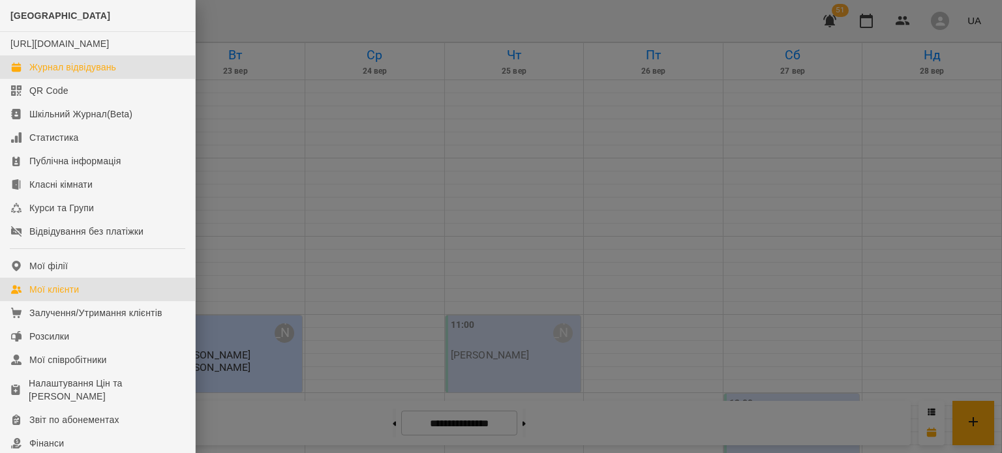
click at [91, 301] on link "Мої клієнти" at bounding box center [97, 289] width 195 height 23
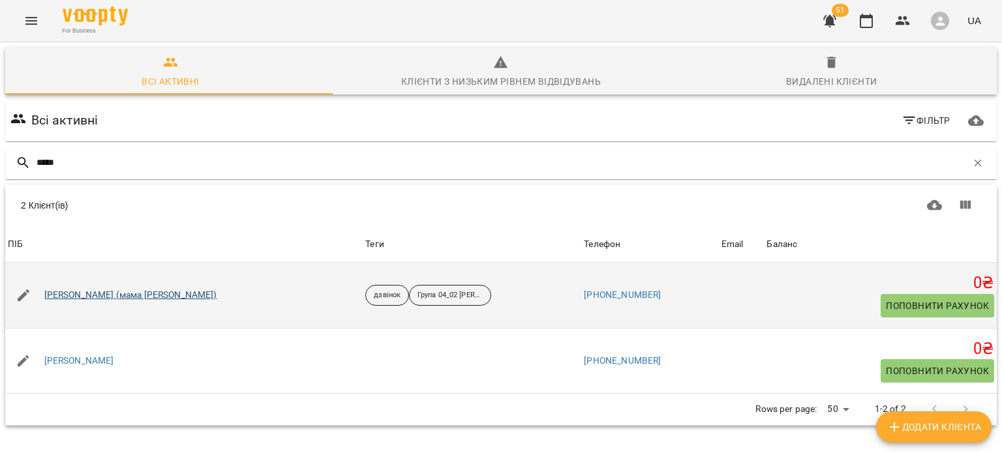
type input "*****"
click at [117, 291] on link "[PERSON_NAME] (мама [PERSON_NAME])" at bounding box center [130, 295] width 173 height 13
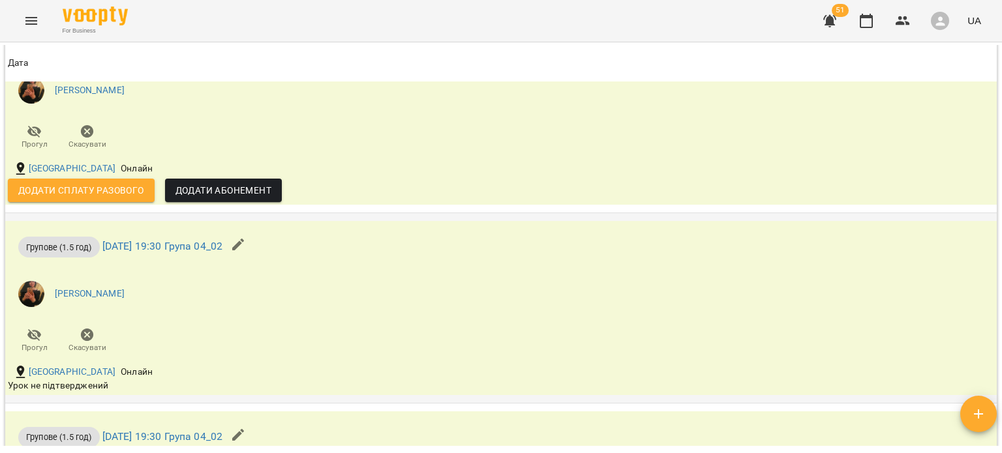
scroll to position [1454, 0]
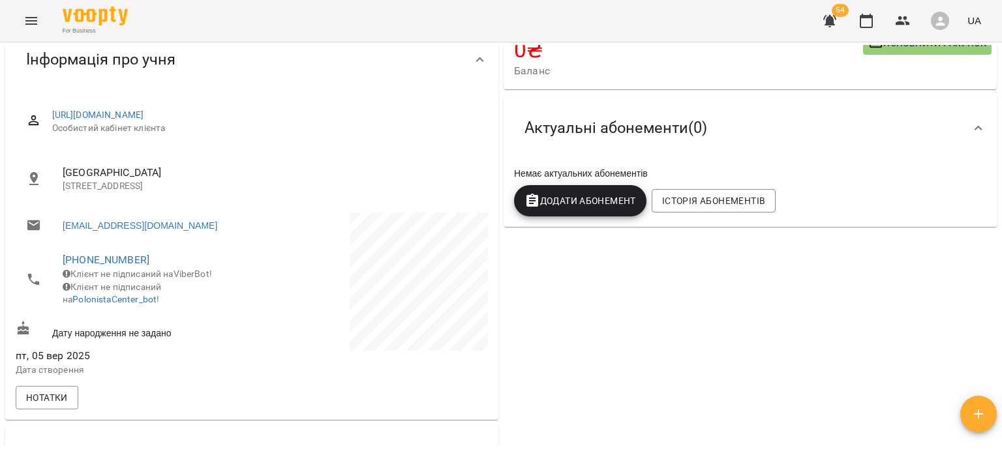
scroll to position [123, 0]
click at [593, 197] on span "Додати Абонемент" at bounding box center [580, 201] width 112 height 16
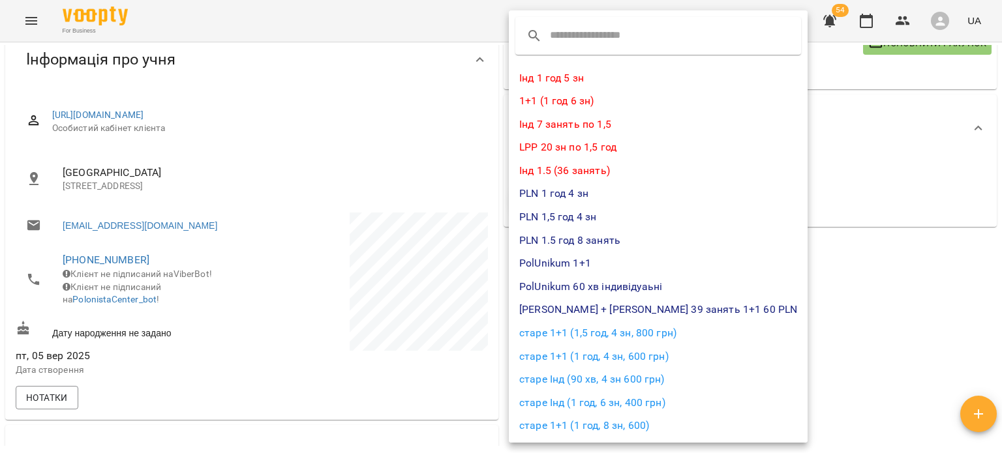
click at [595, 37] on input "text" at bounding box center [601, 35] width 103 height 21
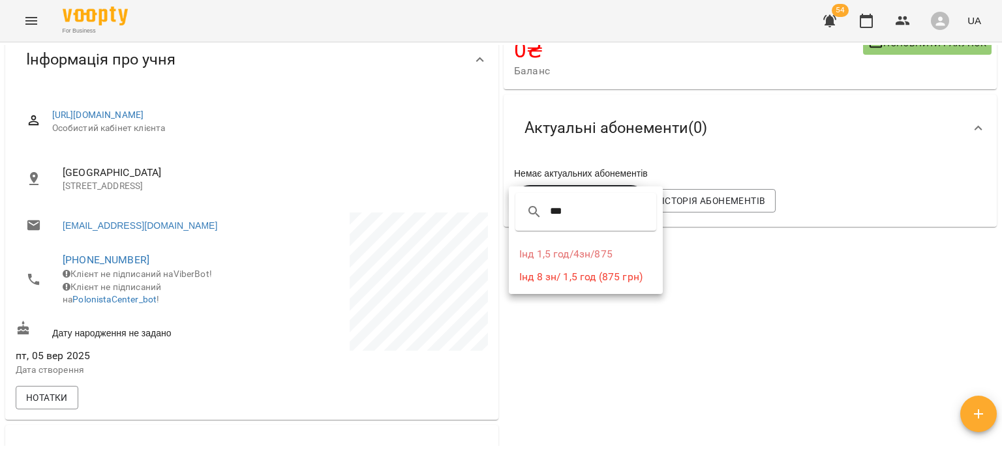
type input "***"
click at [561, 275] on li "Інд 8 зн/ 1,5 год (875 грн)" at bounding box center [586, 276] width 154 height 23
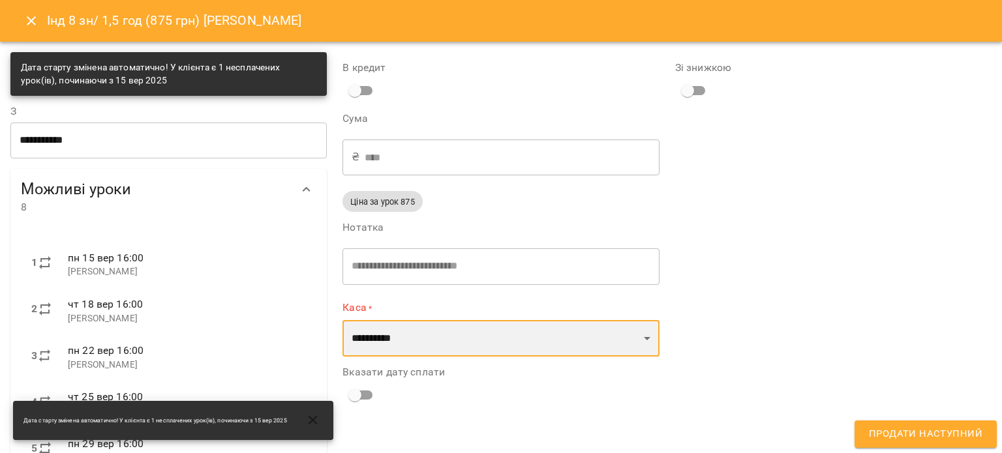
click at [446, 347] on select "**********" at bounding box center [500, 338] width 316 height 37
select select "**********"
click at [342, 320] on select "**********" at bounding box center [500, 338] width 316 height 37
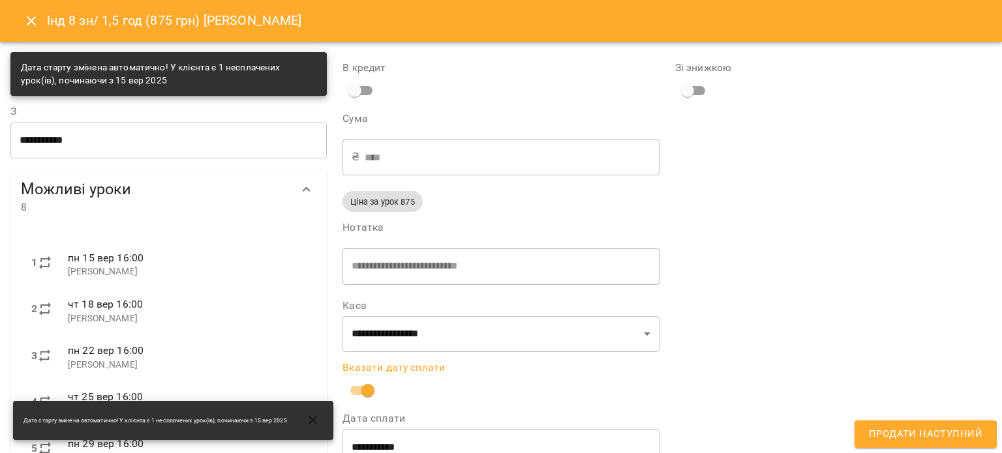
click at [402, 436] on input "**********" at bounding box center [500, 447] width 316 height 37
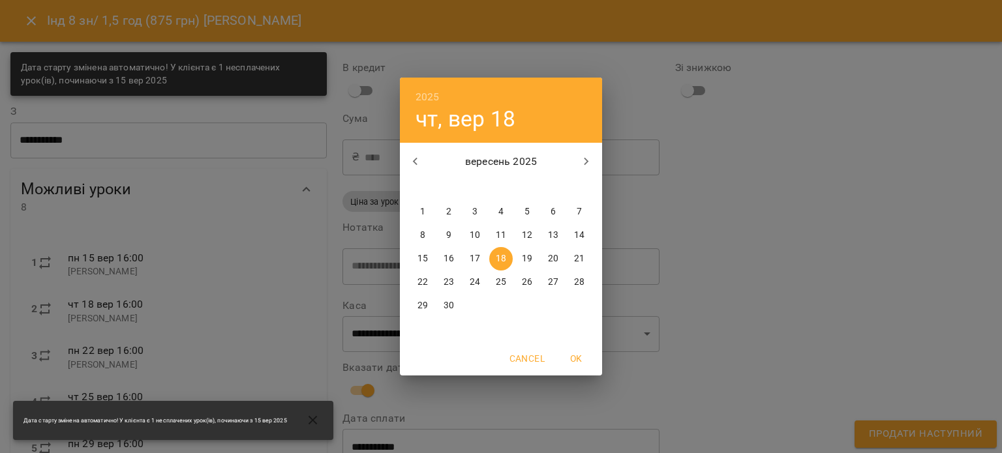
click at [730, 355] on div "2025 чт, вер 18 вересень 2025 пн вт ср чт пт сб нд 1 2 3 4 5 6 7 8 9 10 11 12 1…" at bounding box center [501, 226] width 1002 height 453
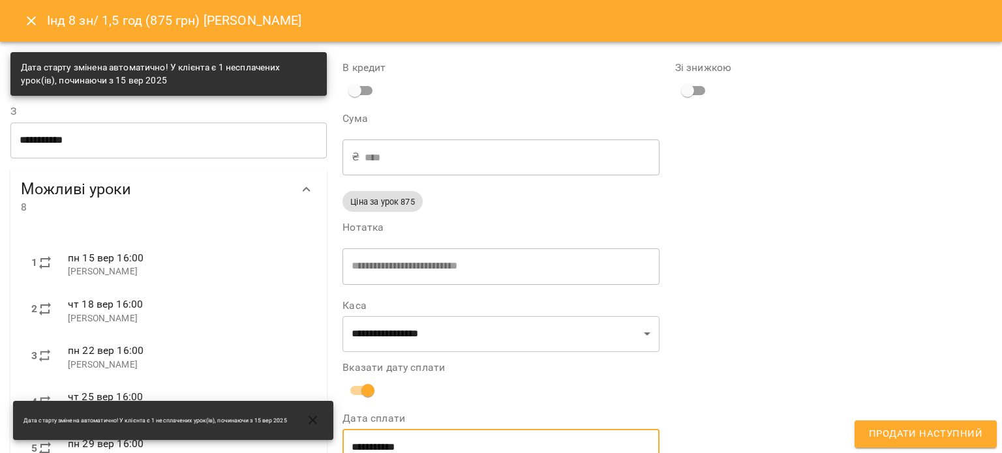
scroll to position [12, 0]
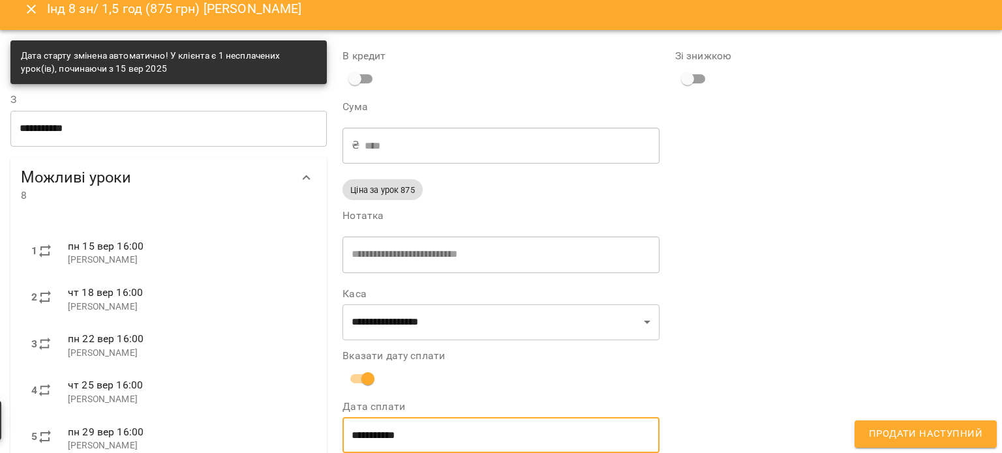
click at [882, 434] on span "Продати наступний" at bounding box center [925, 434] width 113 height 17
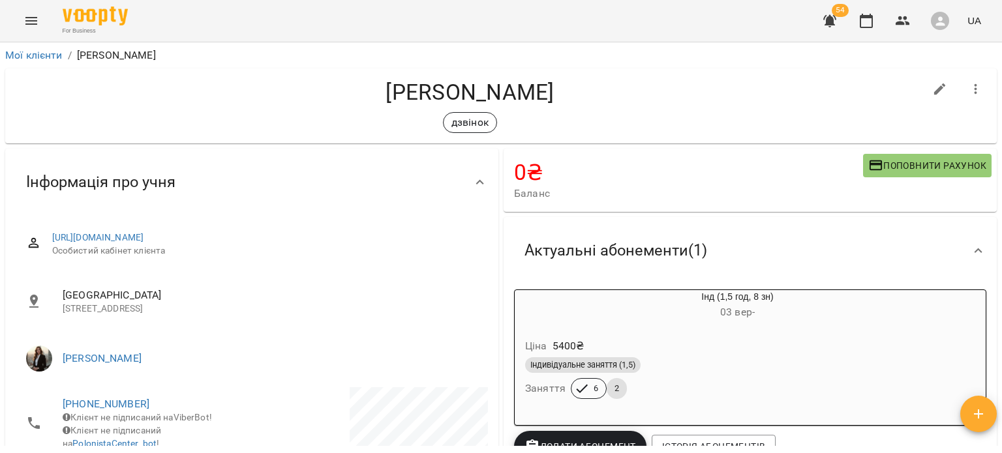
click at [634, 352] on div "Ціна 5400 ₴" at bounding box center [705, 346] width 367 height 23
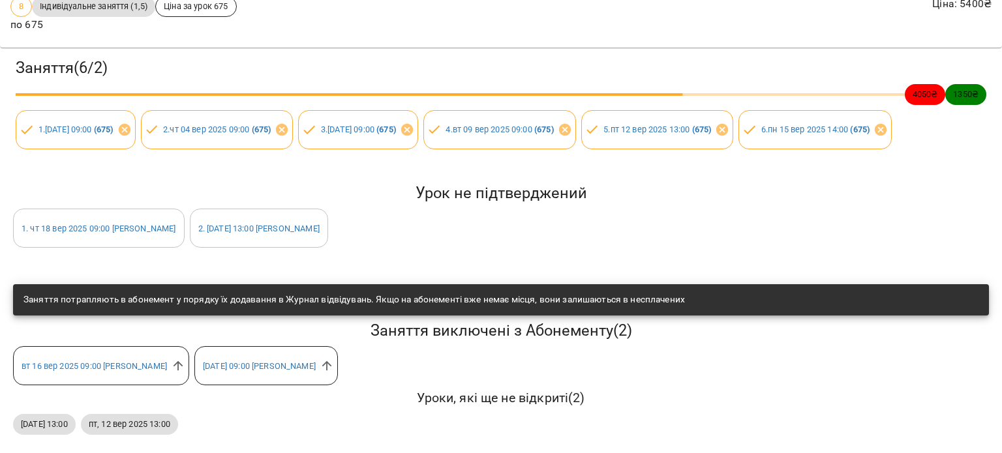
scroll to position [167, 0]
click at [180, 367] on icon at bounding box center [178, 366] width 14 height 14
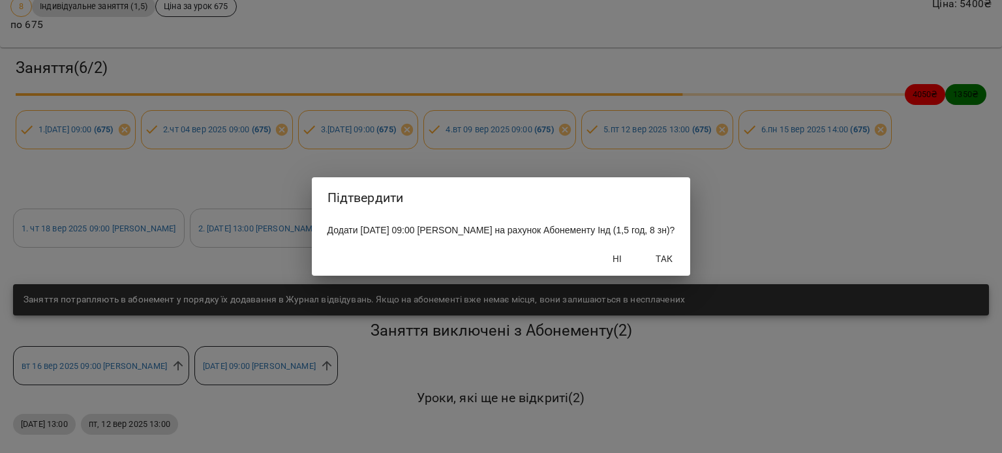
click at [672, 263] on span "Так" at bounding box center [663, 259] width 31 height 16
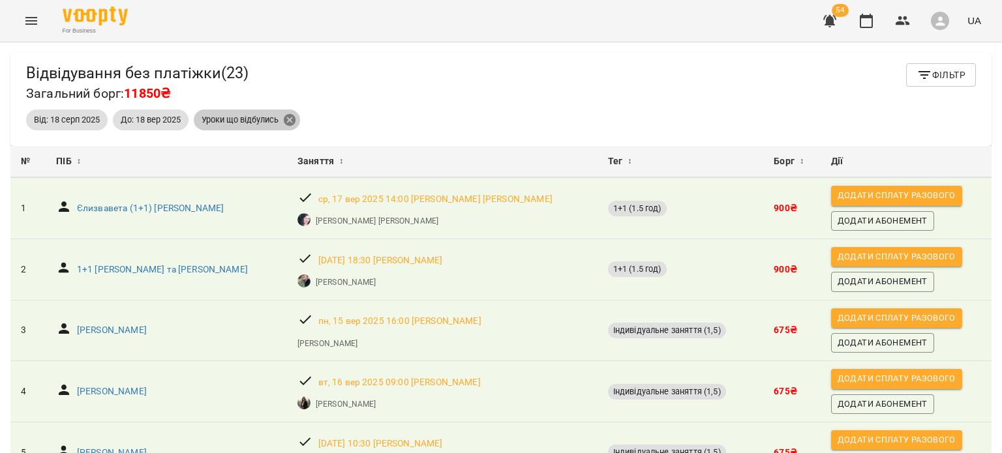
click at [287, 122] on icon at bounding box center [289, 120] width 14 height 14
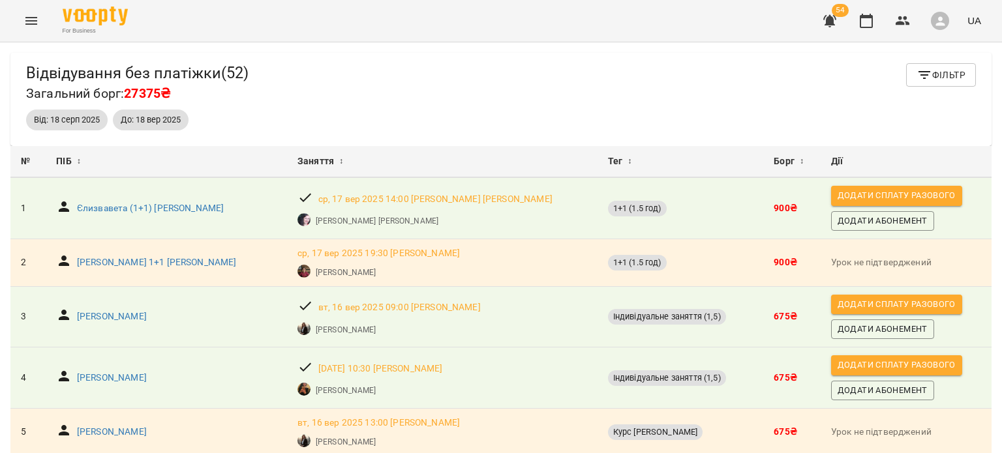
scroll to position [3, 0]
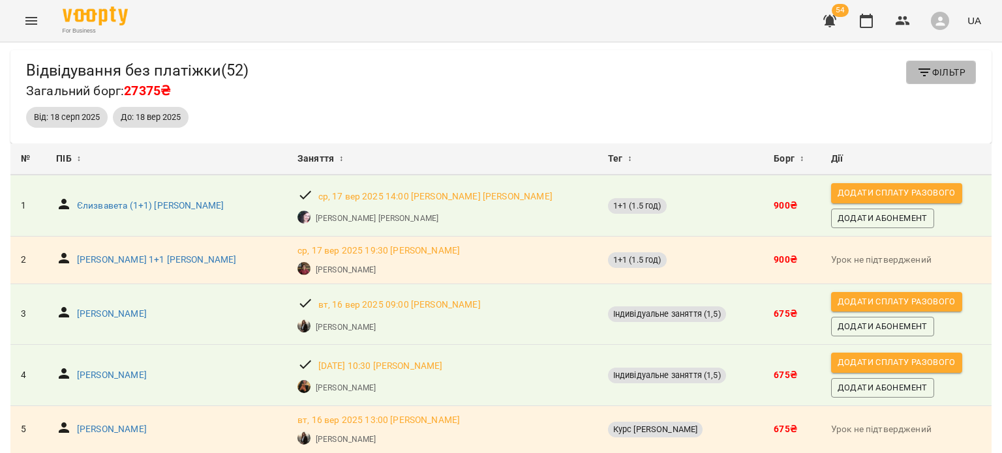
click at [922, 72] on span "Фільтр" at bounding box center [940, 73] width 49 height 16
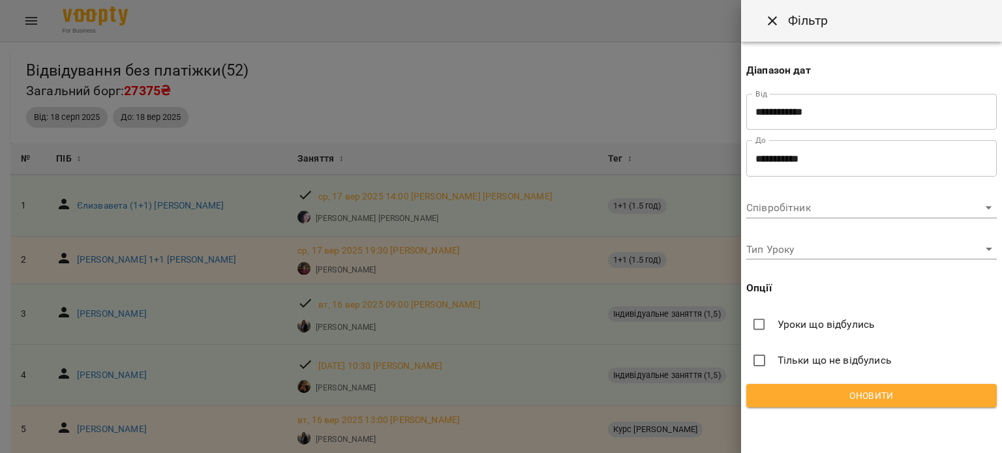
click at [806, 332] on label "Уроки що відбулись" at bounding box center [871, 325] width 250 height 26
click at [823, 386] on button "Оновити" at bounding box center [871, 395] width 250 height 23
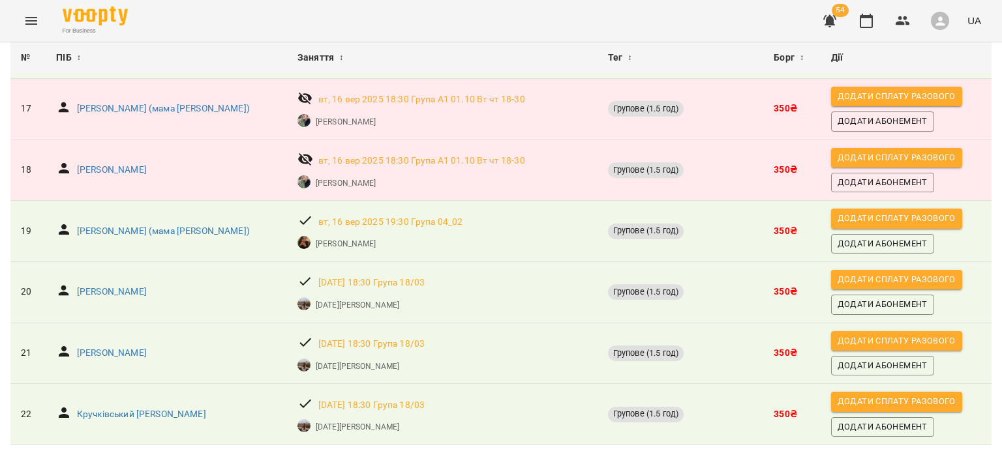
scroll to position [1071, 0]
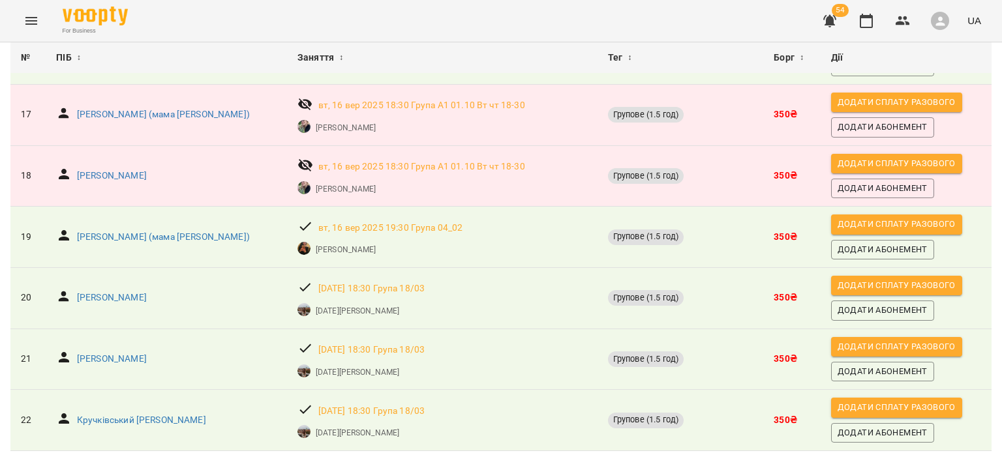
click at [37, 13] on icon "Menu" at bounding box center [31, 21] width 16 height 16
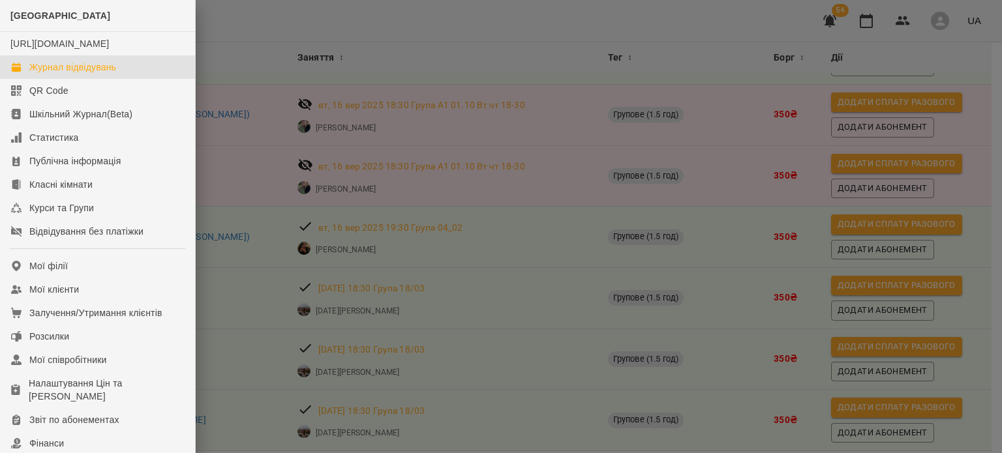
click at [44, 74] on div "Журнал відвідувань" at bounding box center [72, 67] width 87 height 13
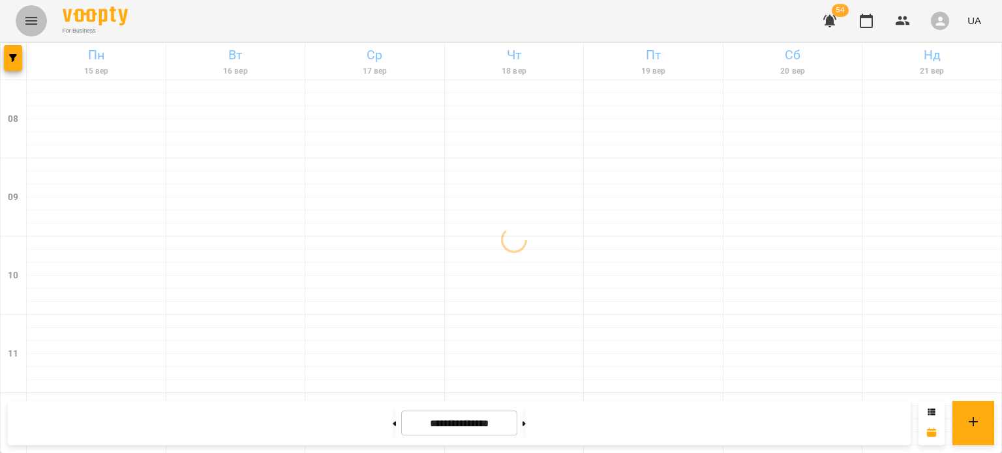
click at [23, 20] on icon "Menu" at bounding box center [31, 21] width 16 height 16
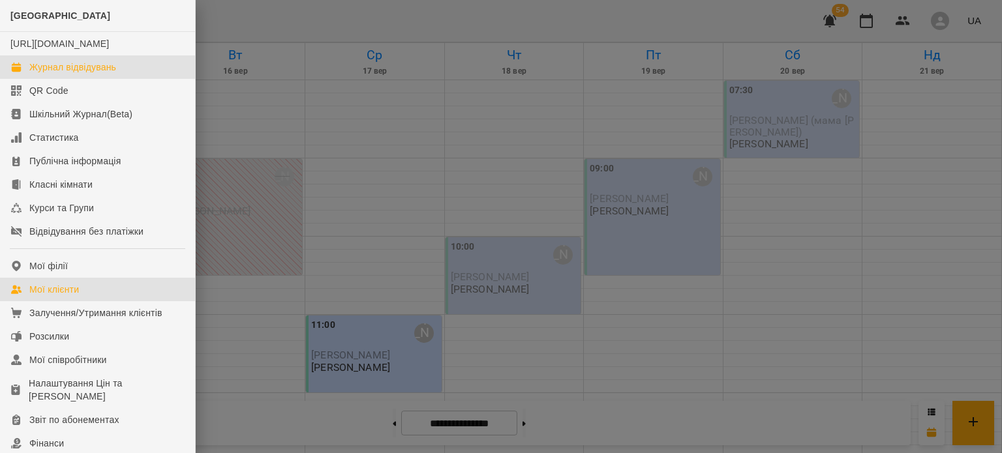
click at [104, 301] on link "Мої клієнти" at bounding box center [97, 289] width 195 height 23
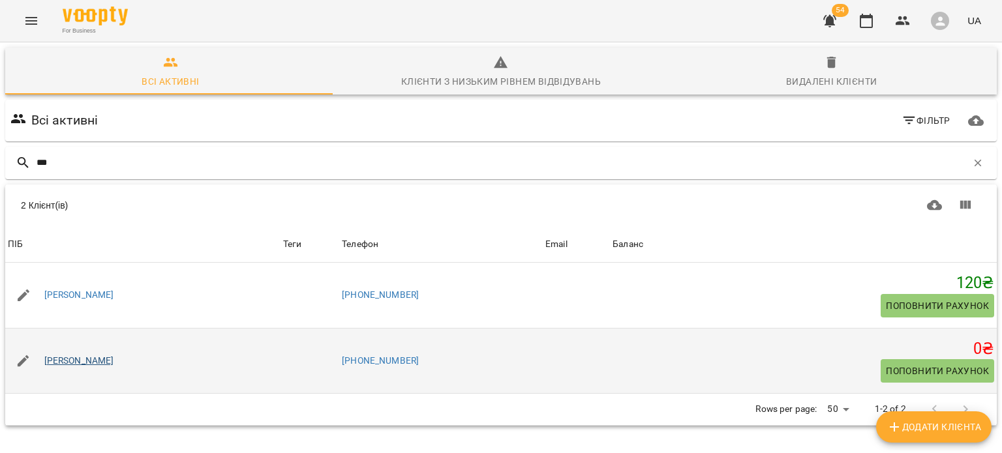
type input "***"
